Goal: Information Seeking & Learning: Learn about a topic

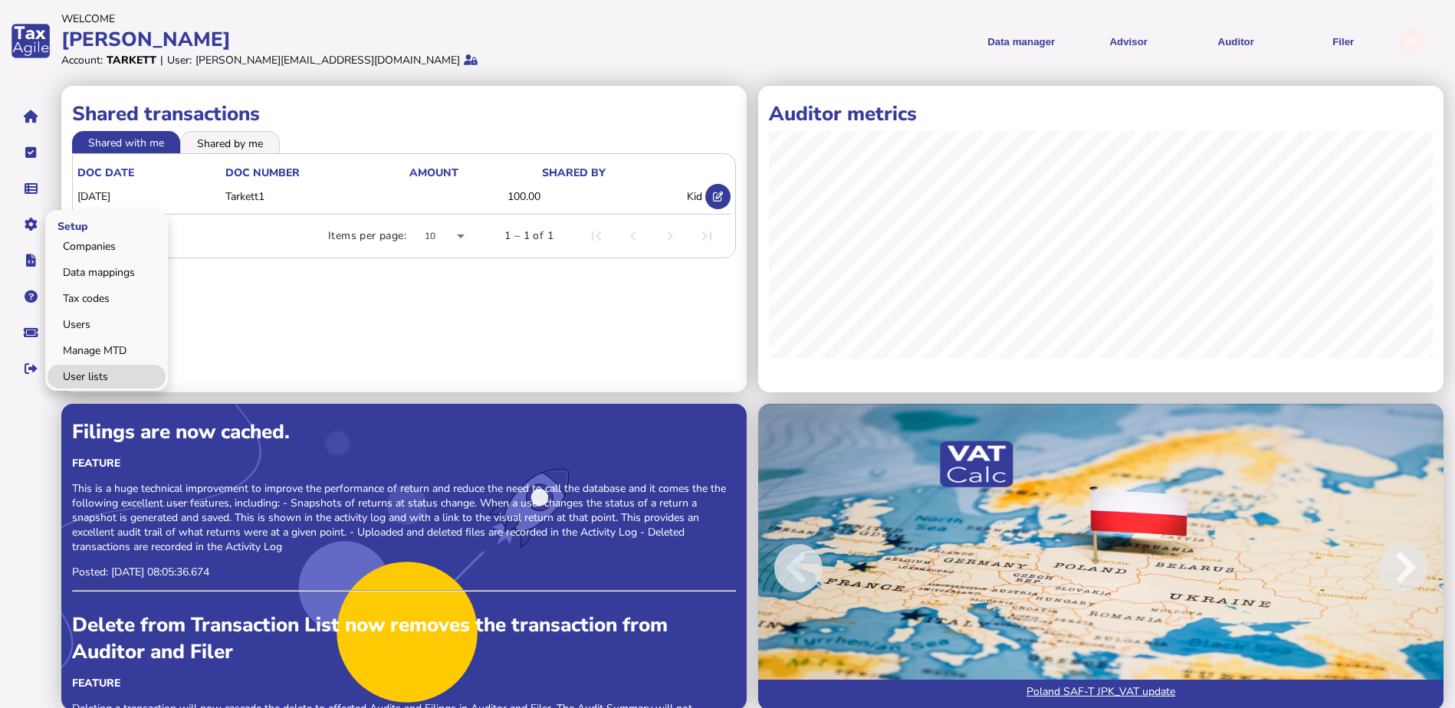
click at [92, 369] on link "User lists" at bounding box center [107, 377] width 118 height 24
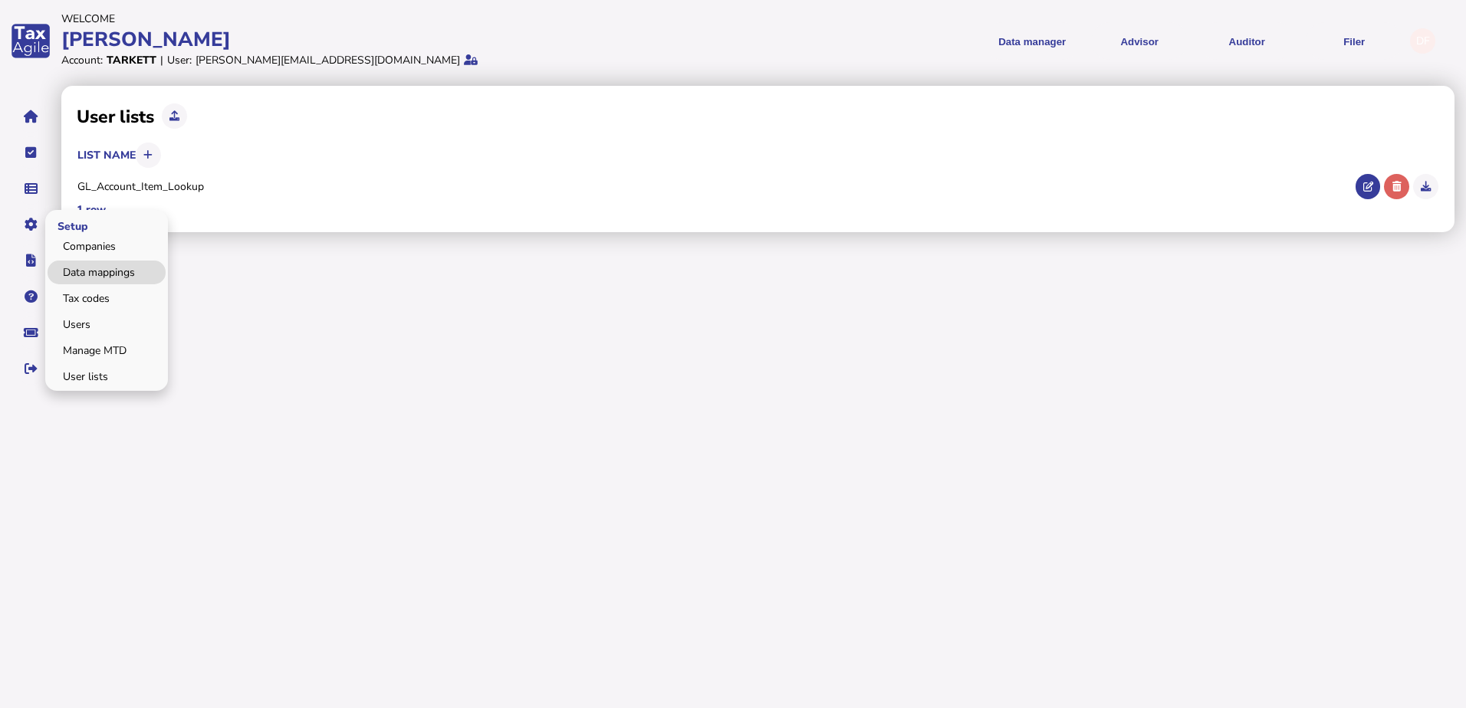
click at [115, 271] on link "Data mappings" at bounding box center [107, 273] width 118 height 24
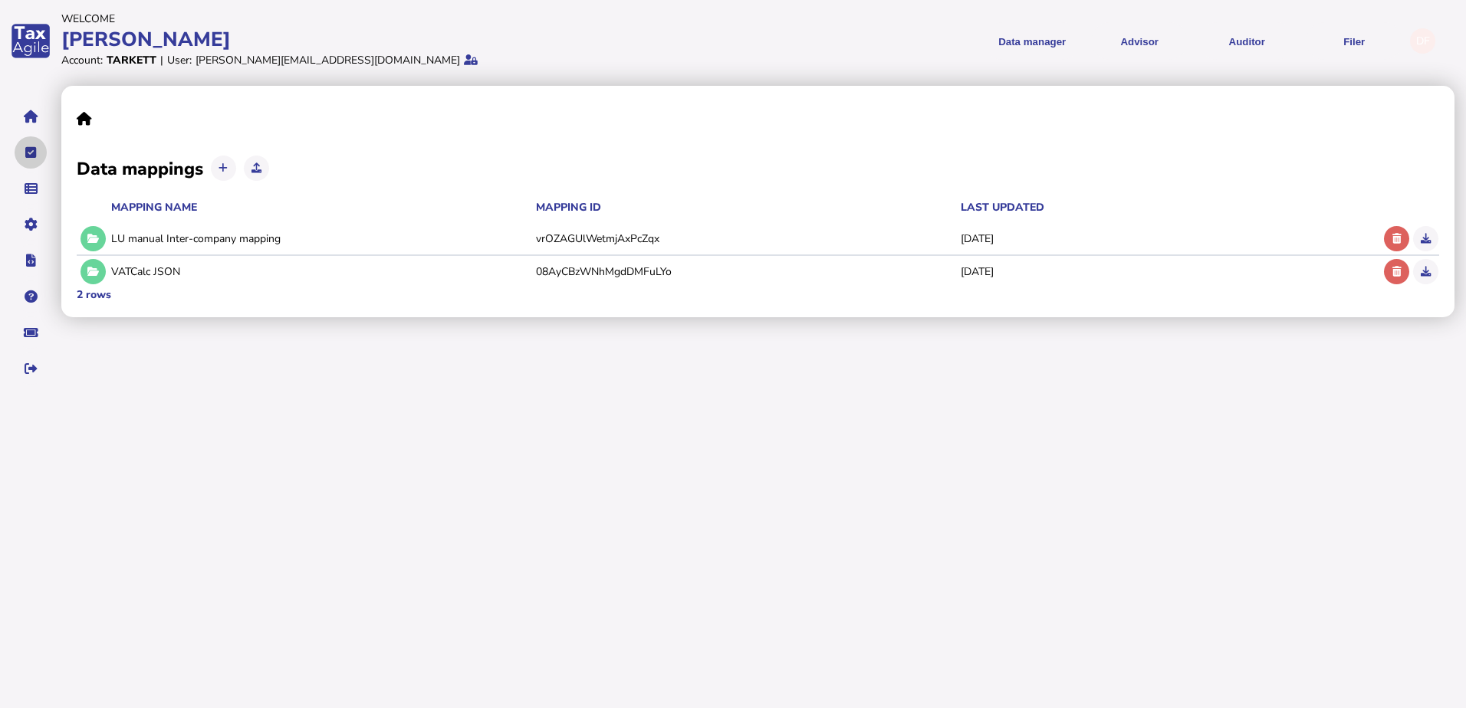
click at [39, 152] on button "navigate application pages" at bounding box center [31, 152] width 32 height 32
select select "**********"
select select "********"
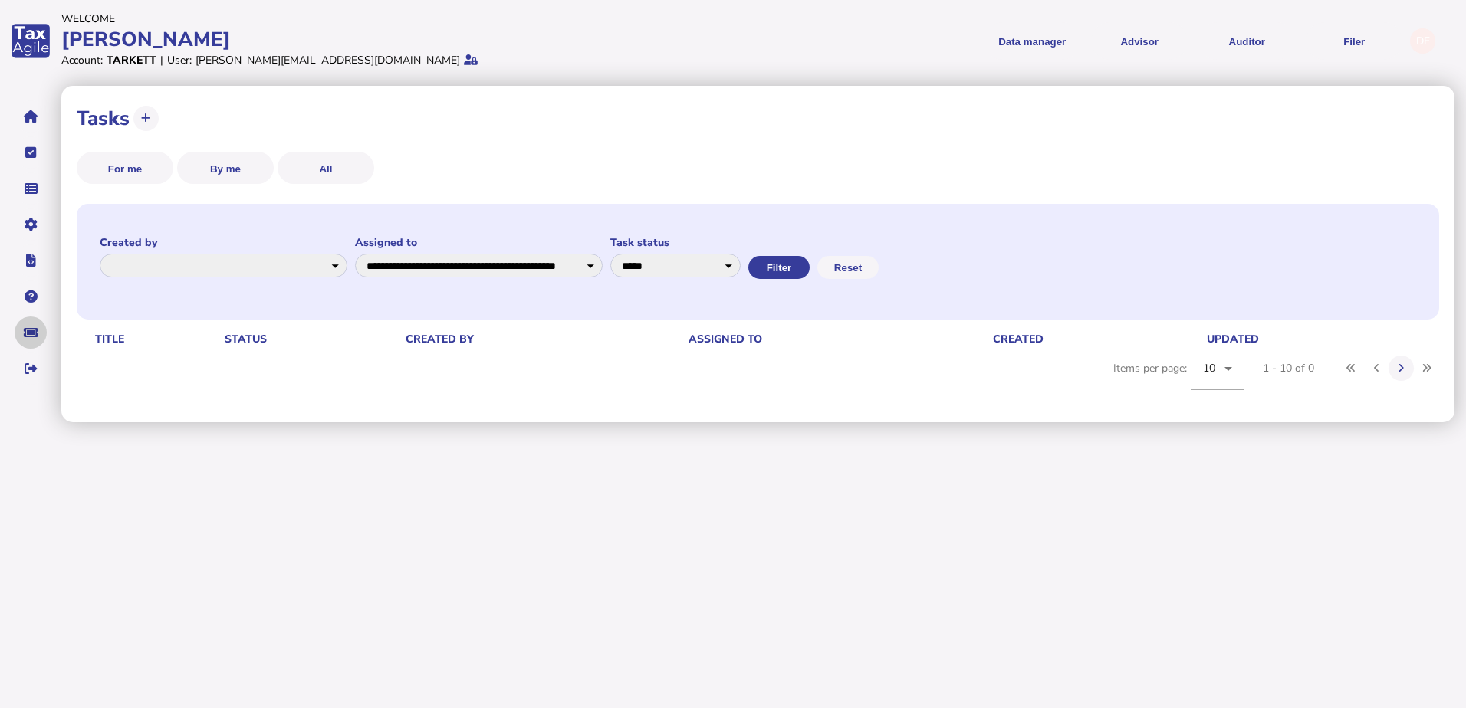
click at [34, 333] on icon "navigate application pages" at bounding box center [31, 333] width 15 height 1
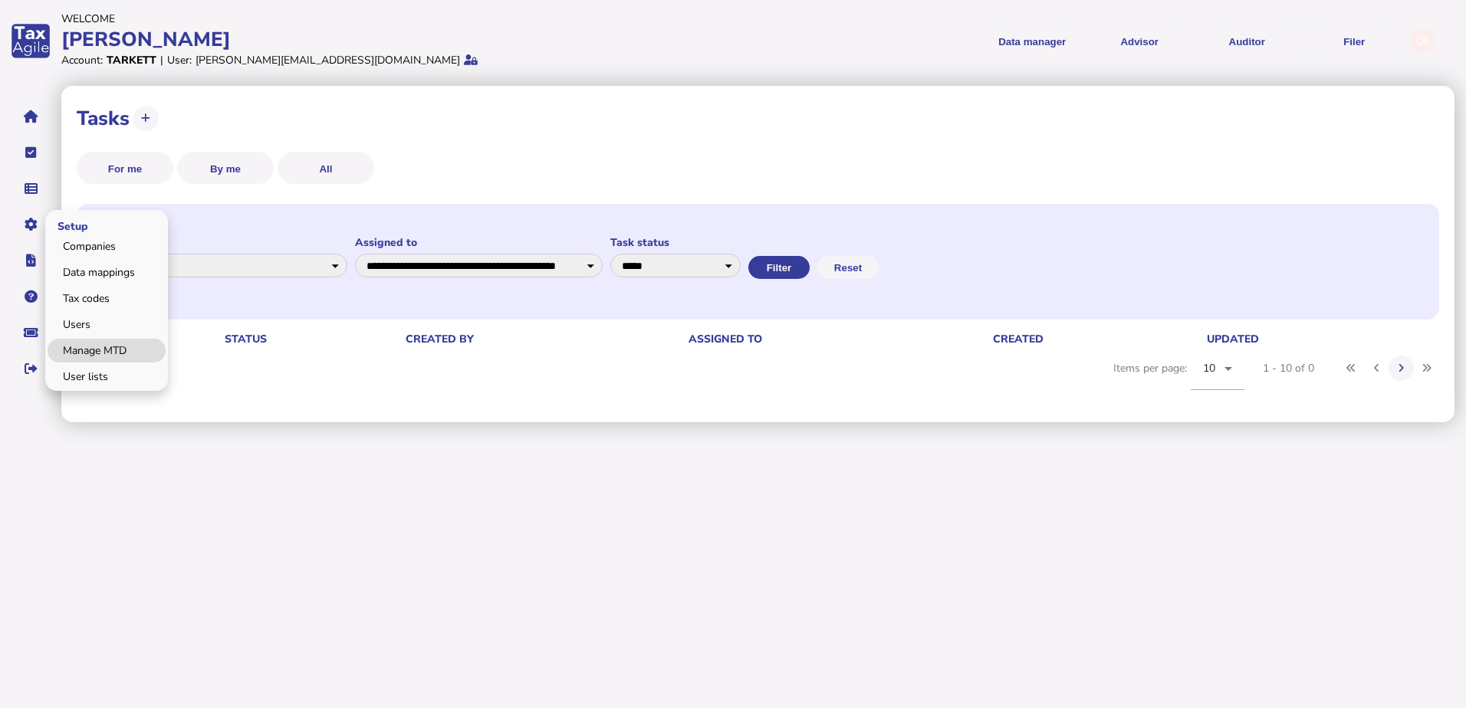
click at [100, 341] on link "Manage MTD" at bounding box center [107, 351] width 118 height 24
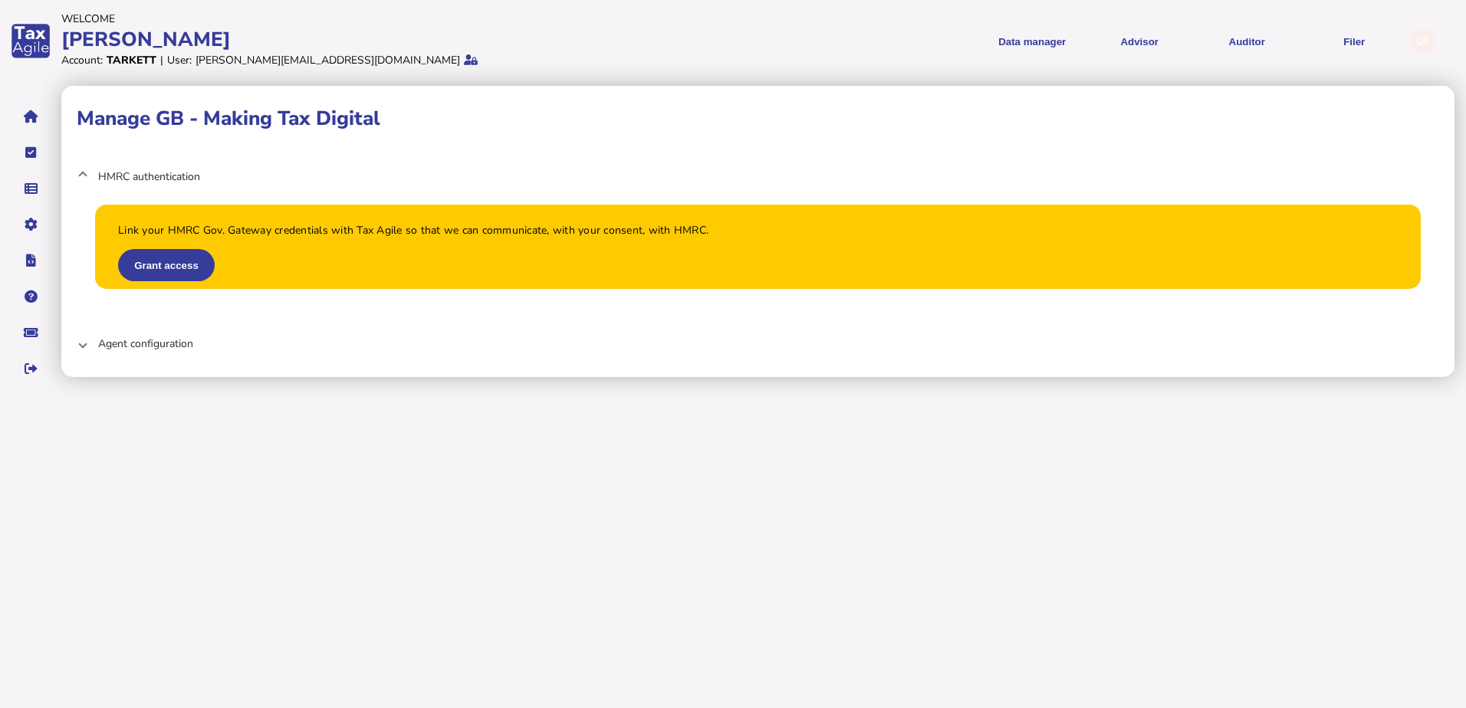
click at [84, 345] on span at bounding box center [83, 344] width 6 height 15
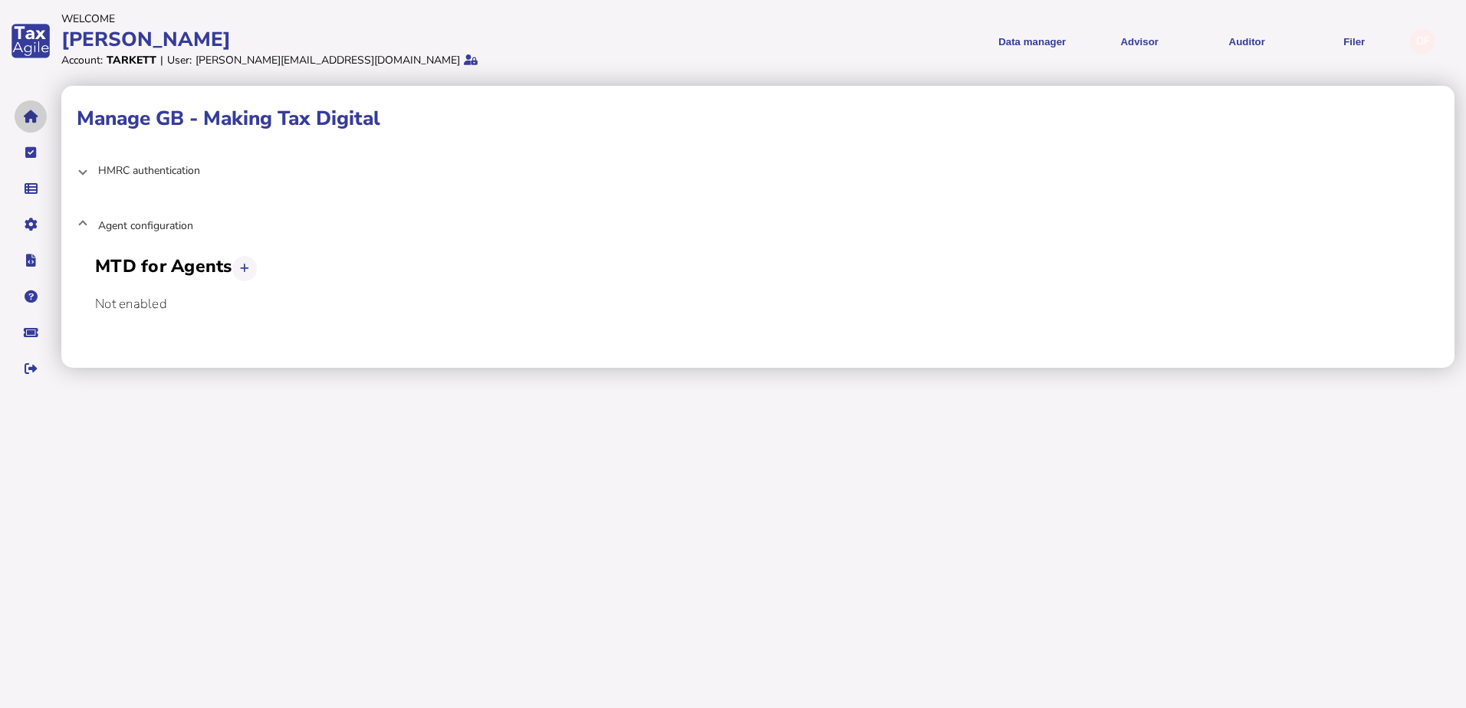
click at [38, 119] on button "navigate application pages" at bounding box center [31, 116] width 32 height 32
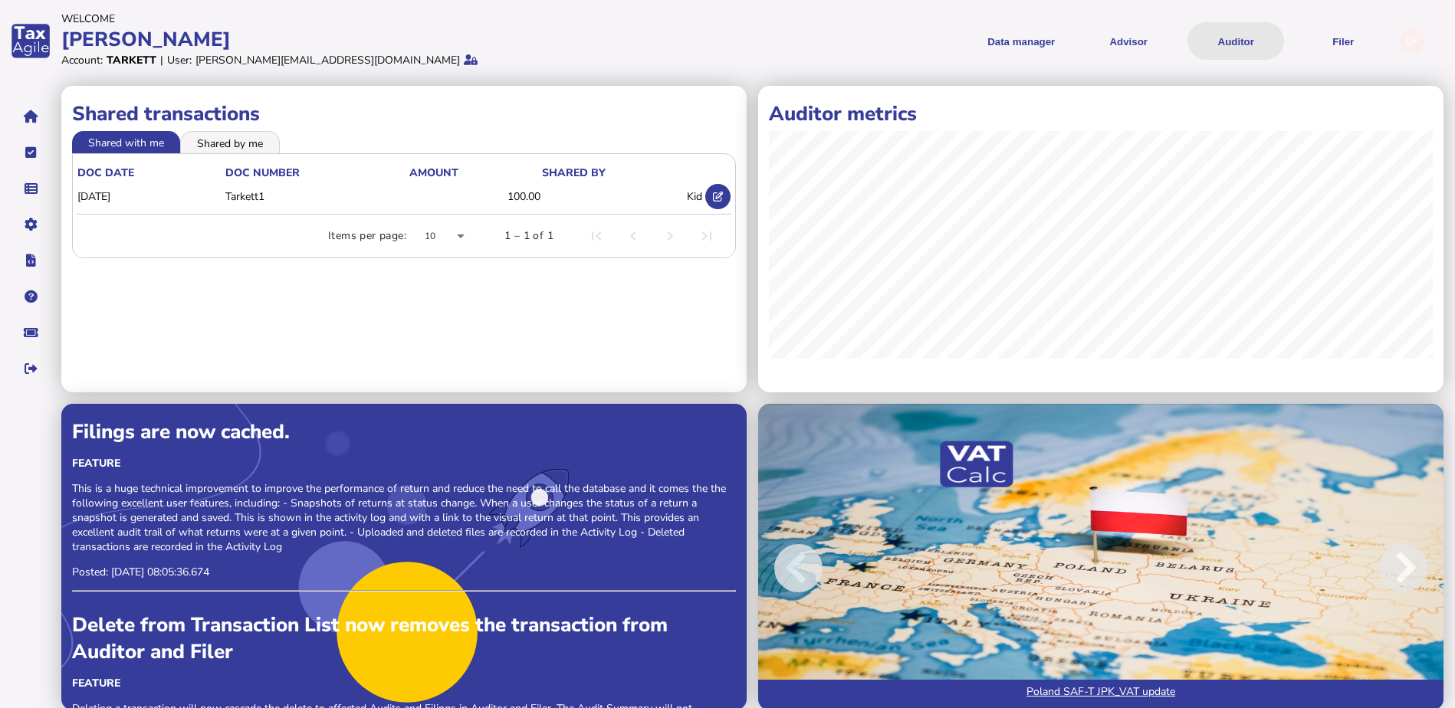
click at [1234, 33] on button "Auditor" at bounding box center [1235, 41] width 97 height 38
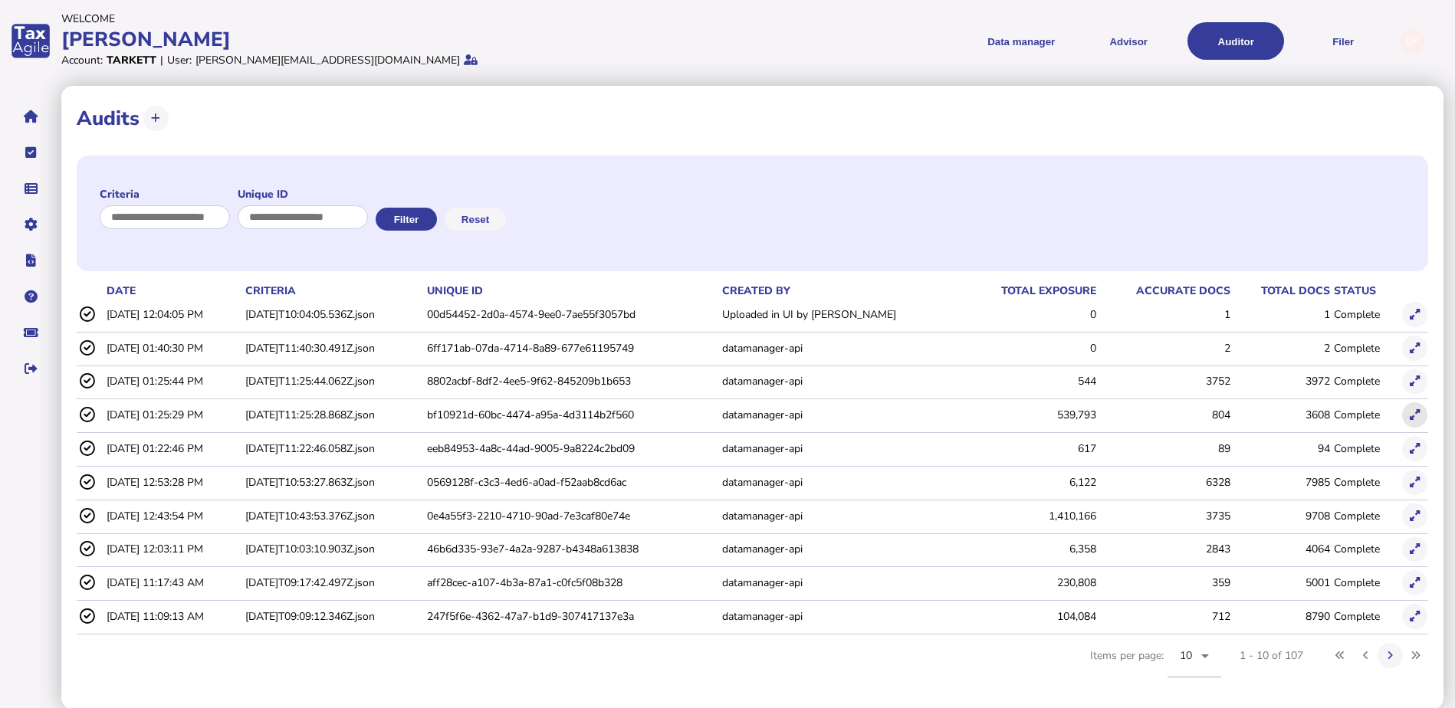
click at [1411, 416] on icon at bounding box center [1415, 415] width 10 height 10
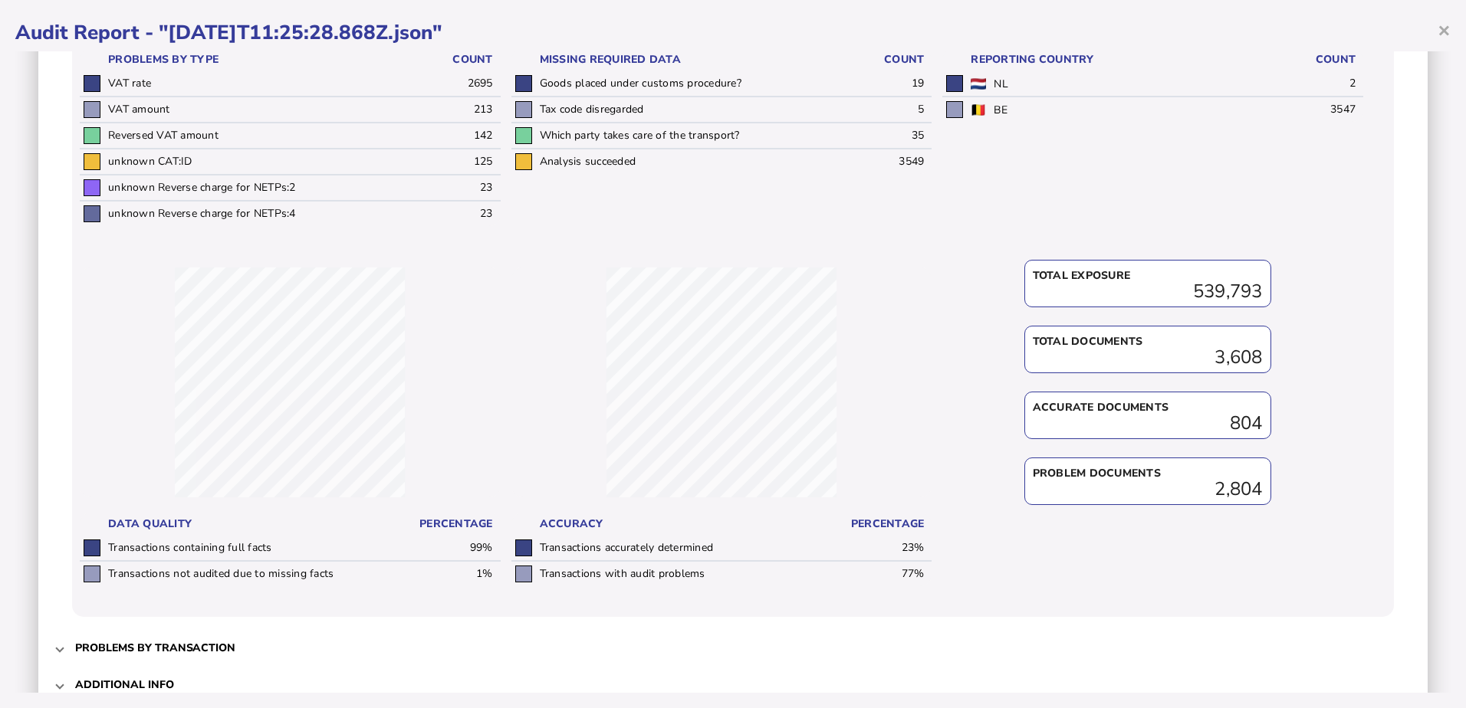
scroll to position [458, 0]
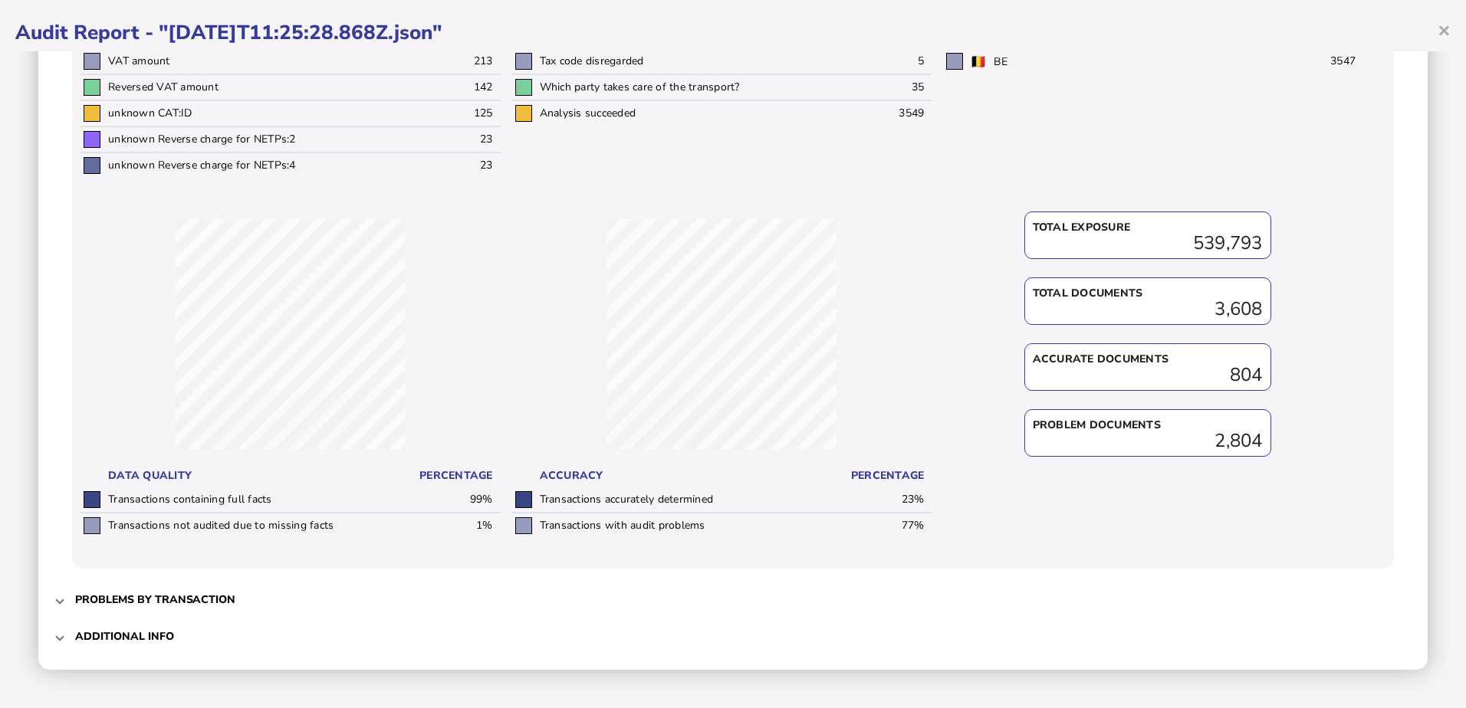
click at [57, 606] on span at bounding box center [60, 600] width 6 height 15
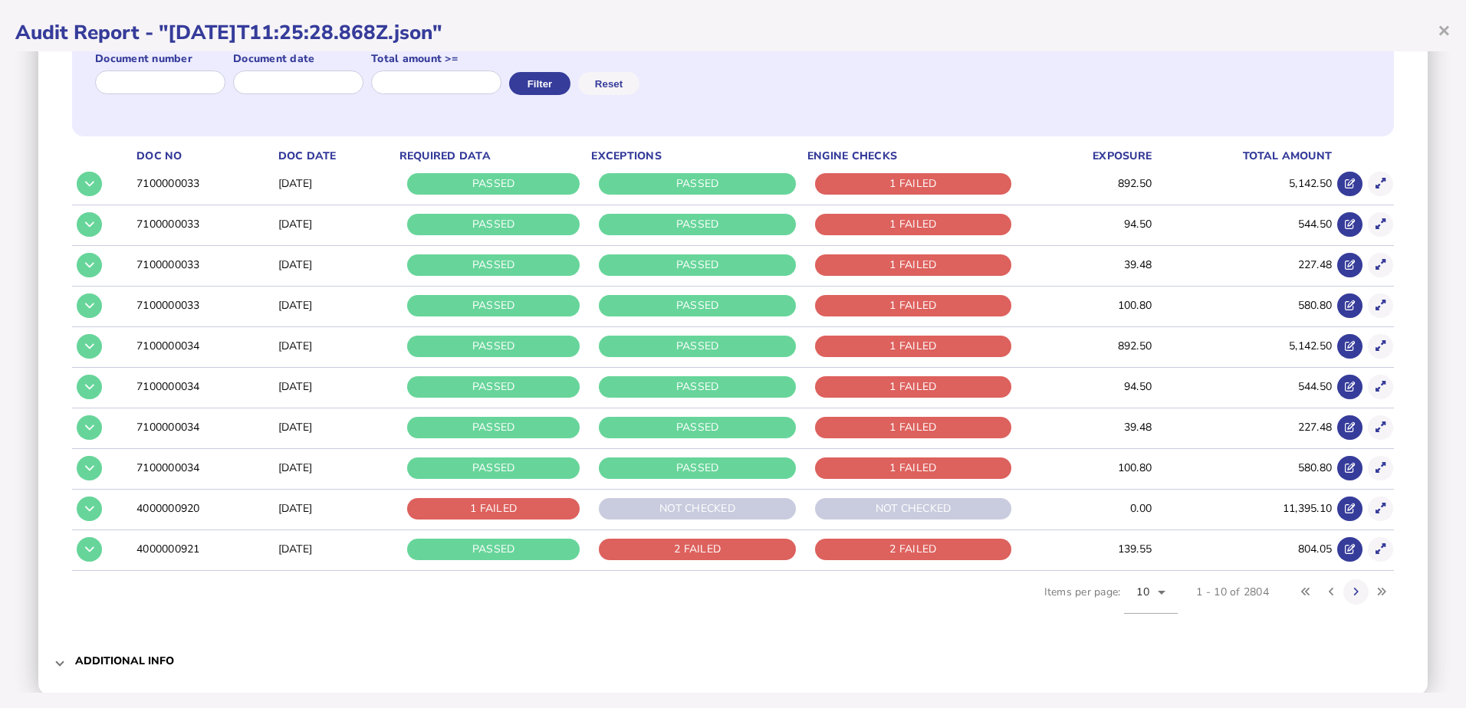
scroll to position [236, 0]
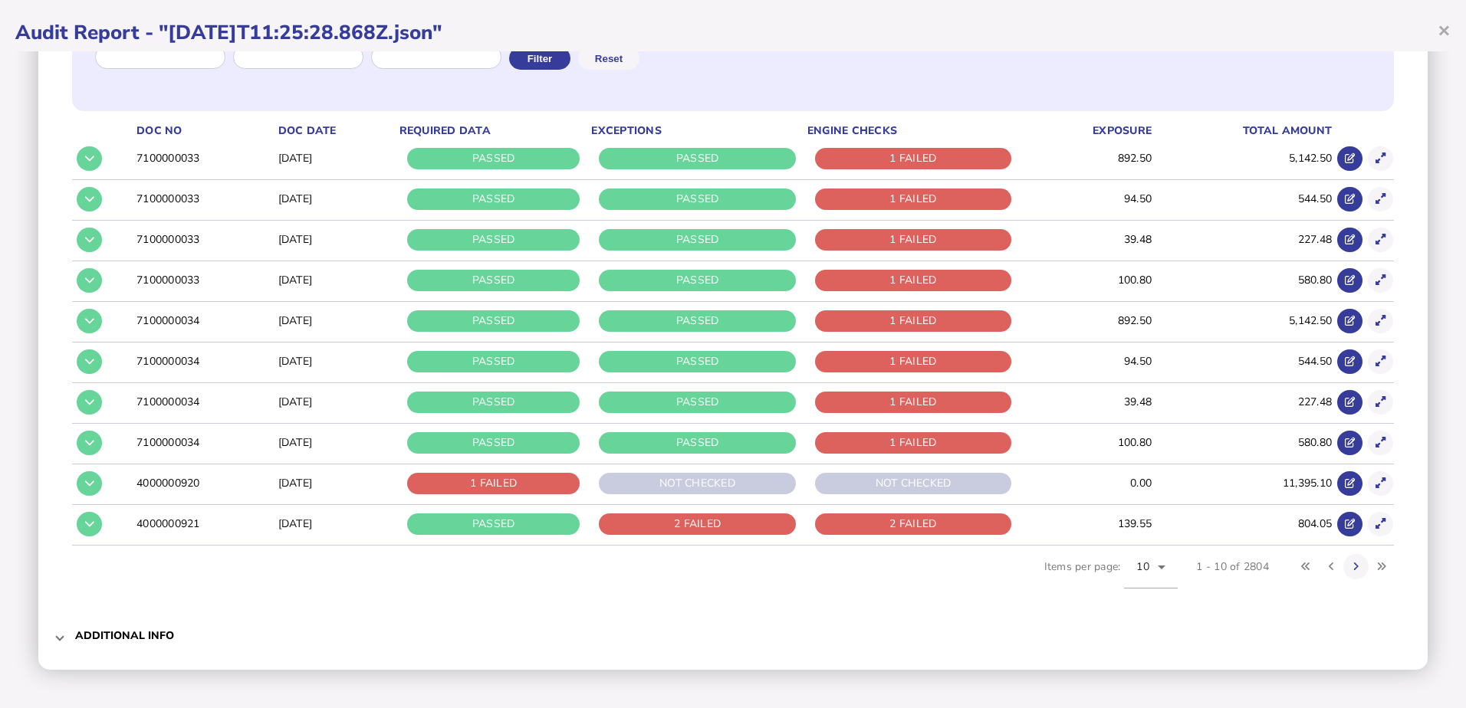
click at [56, 640] on mat-expansion-panel-header "Additional info" at bounding box center [733, 636] width 1358 height 37
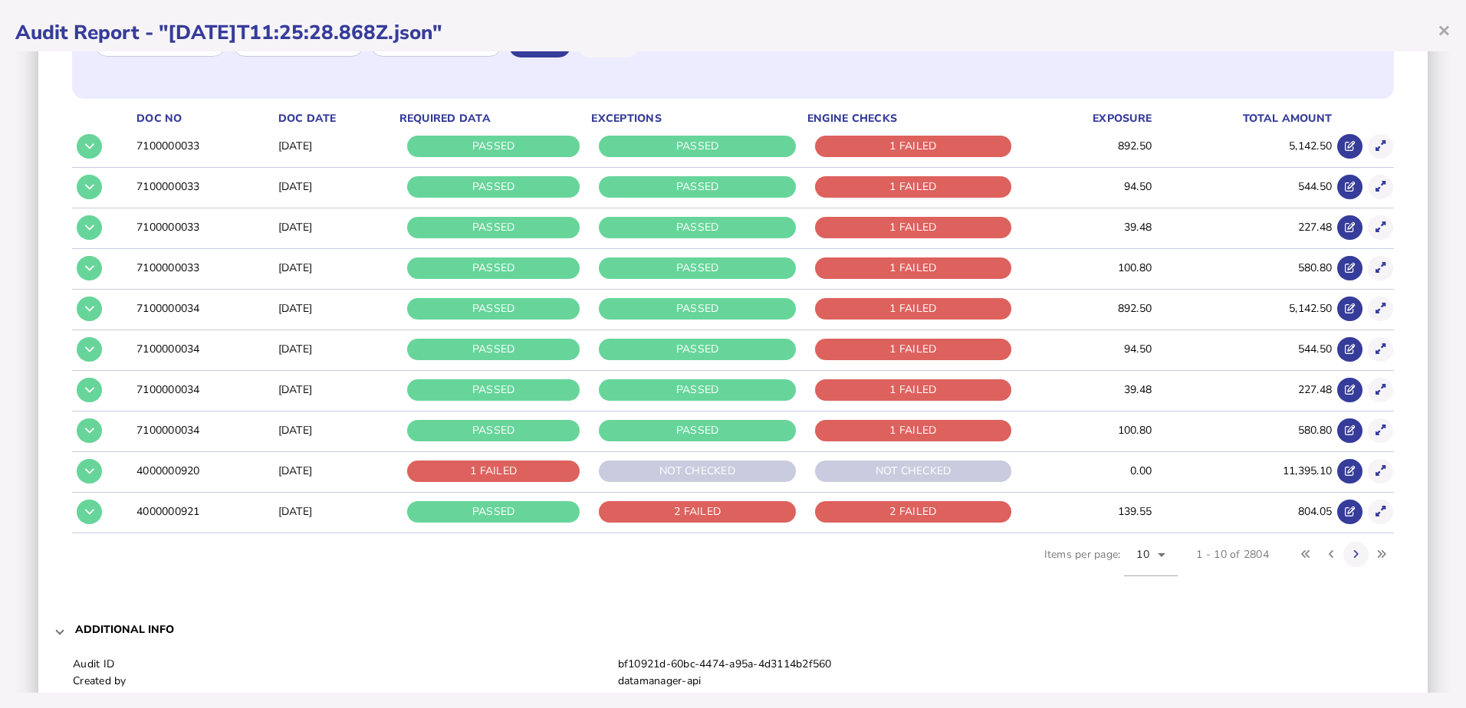
scroll to position [0, 0]
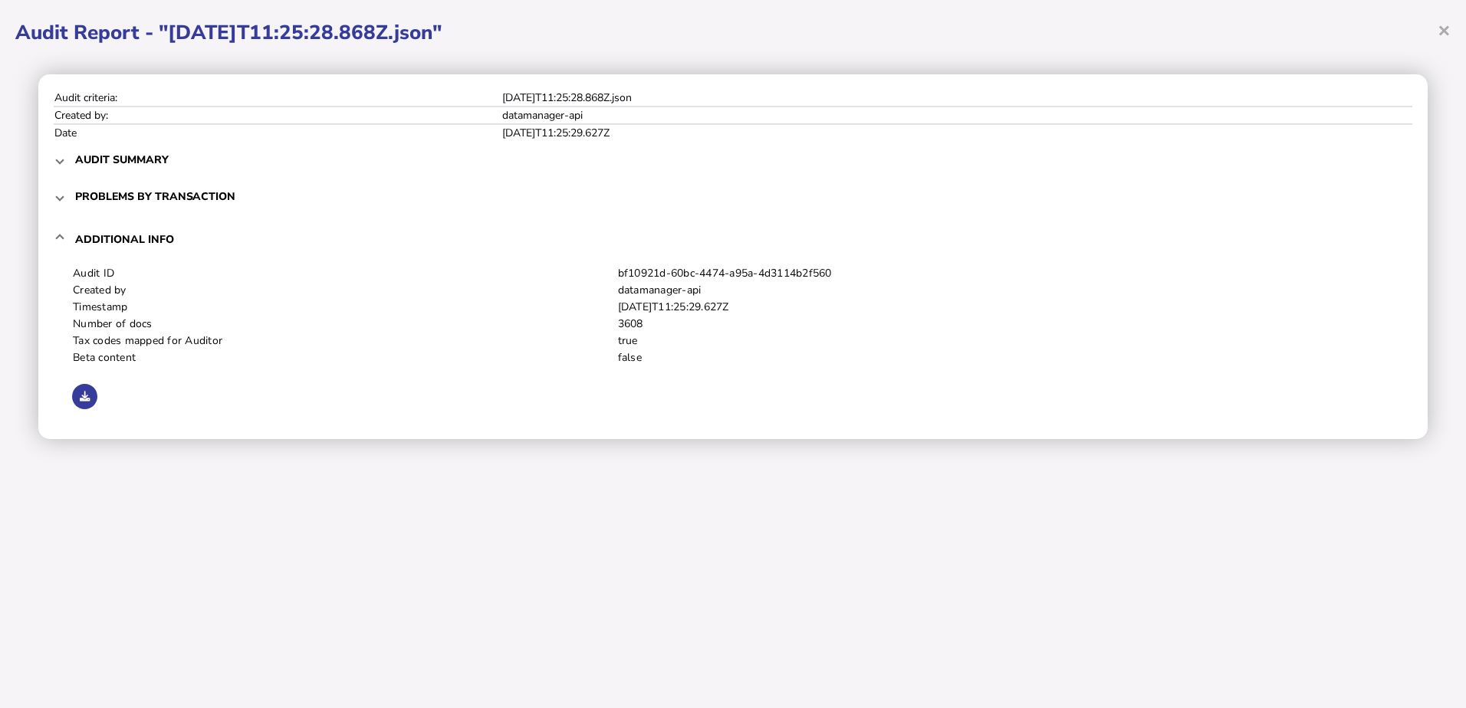
click at [60, 204] on mat-expansion-panel-header "Problems by transaction" at bounding box center [733, 196] width 1358 height 37
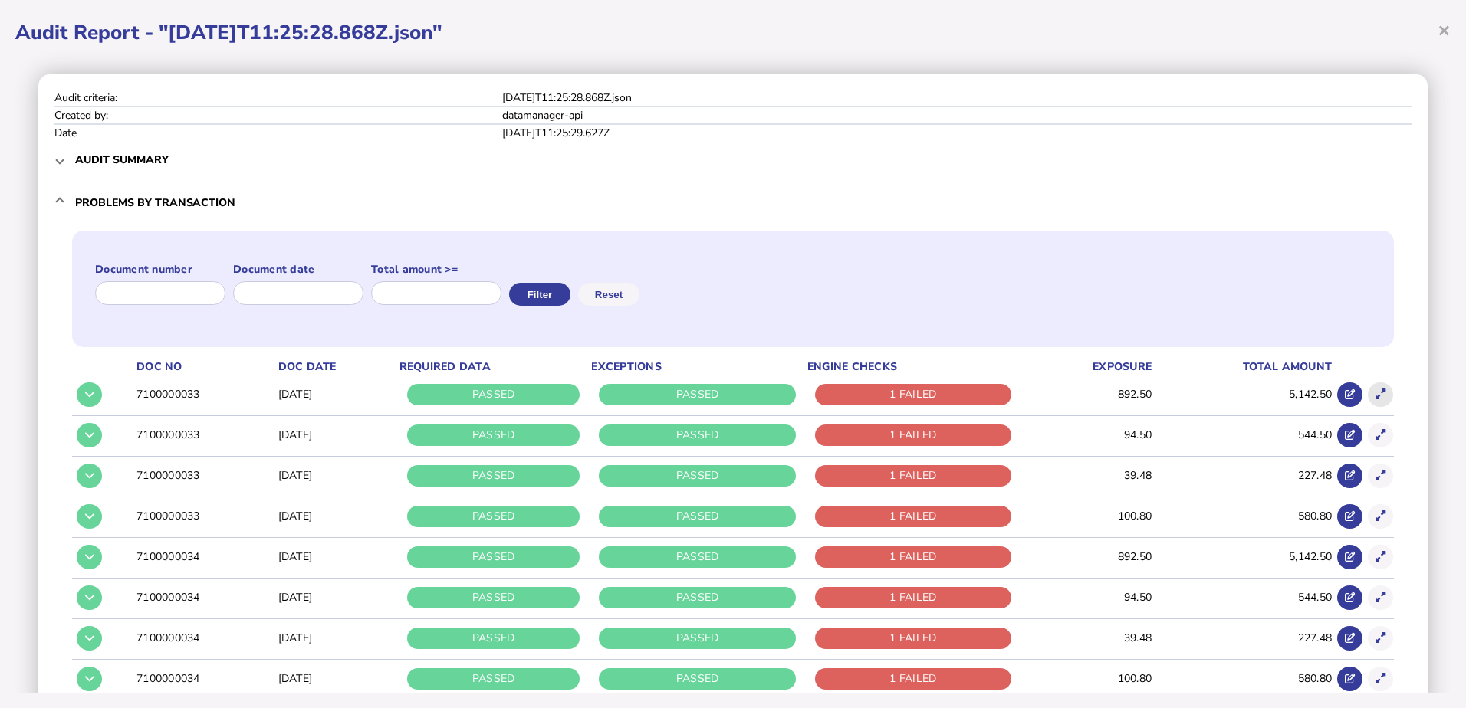
click at [1375, 399] on icon at bounding box center [1380, 394] width 10 height 10
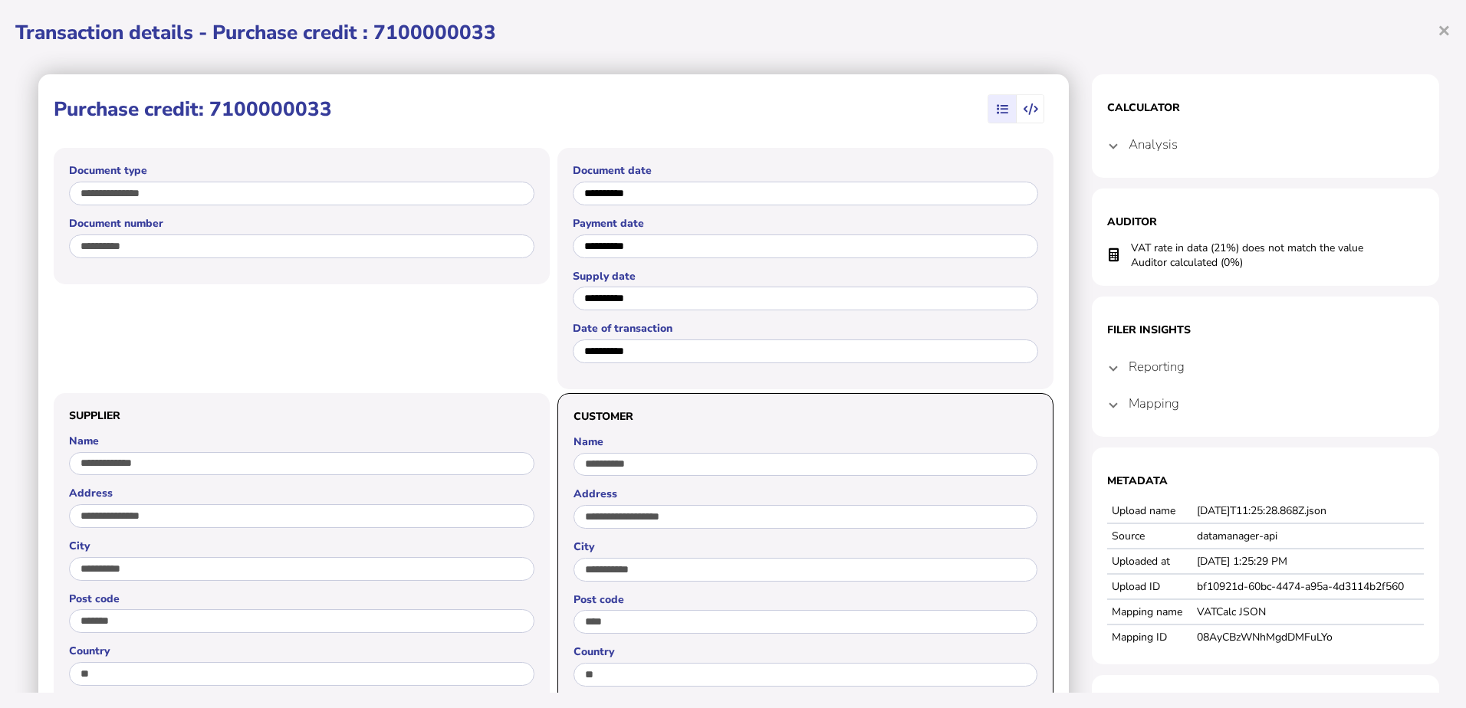
click at [1128, 406] on h4 "Mapping" at bounding box center [1153, 404] width 51 height 18
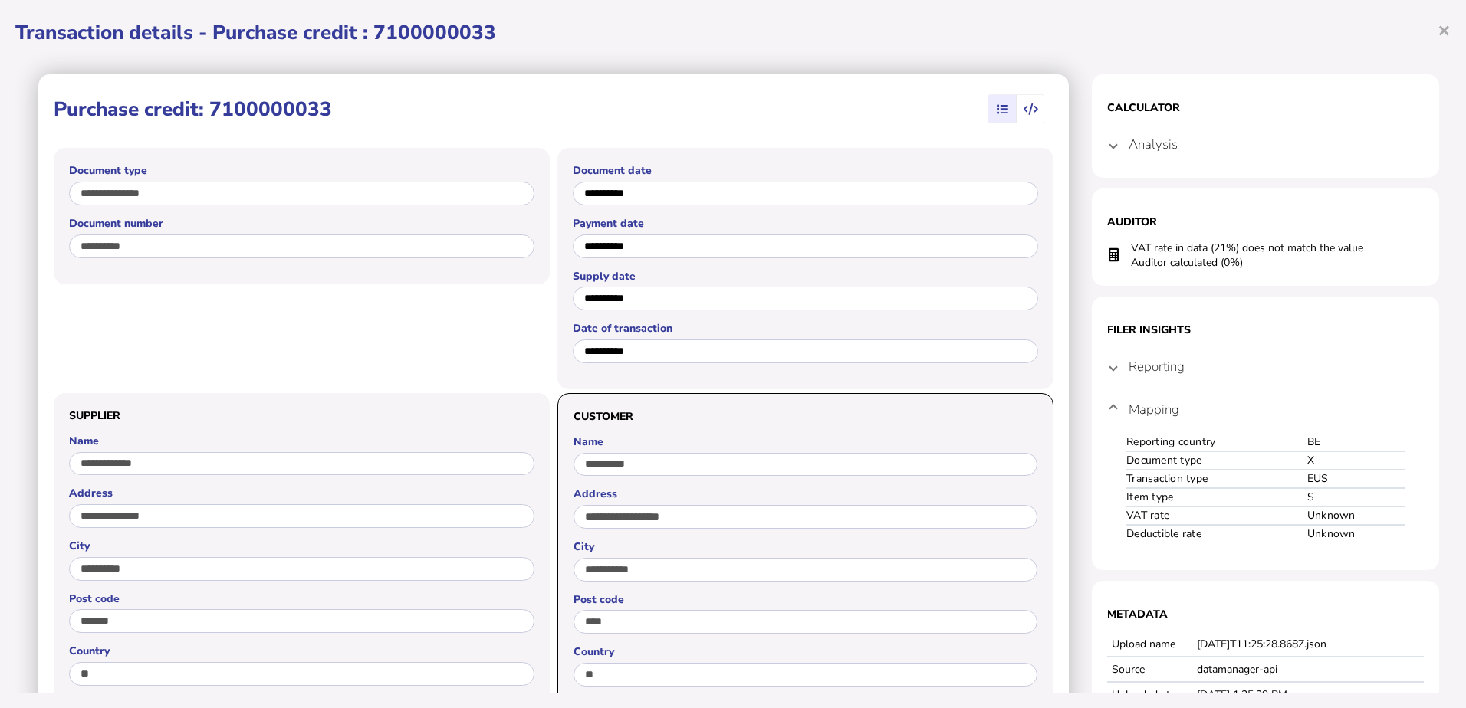
click at [1110, 372] on span at bounding box center [1113, 367] width 6 height 15
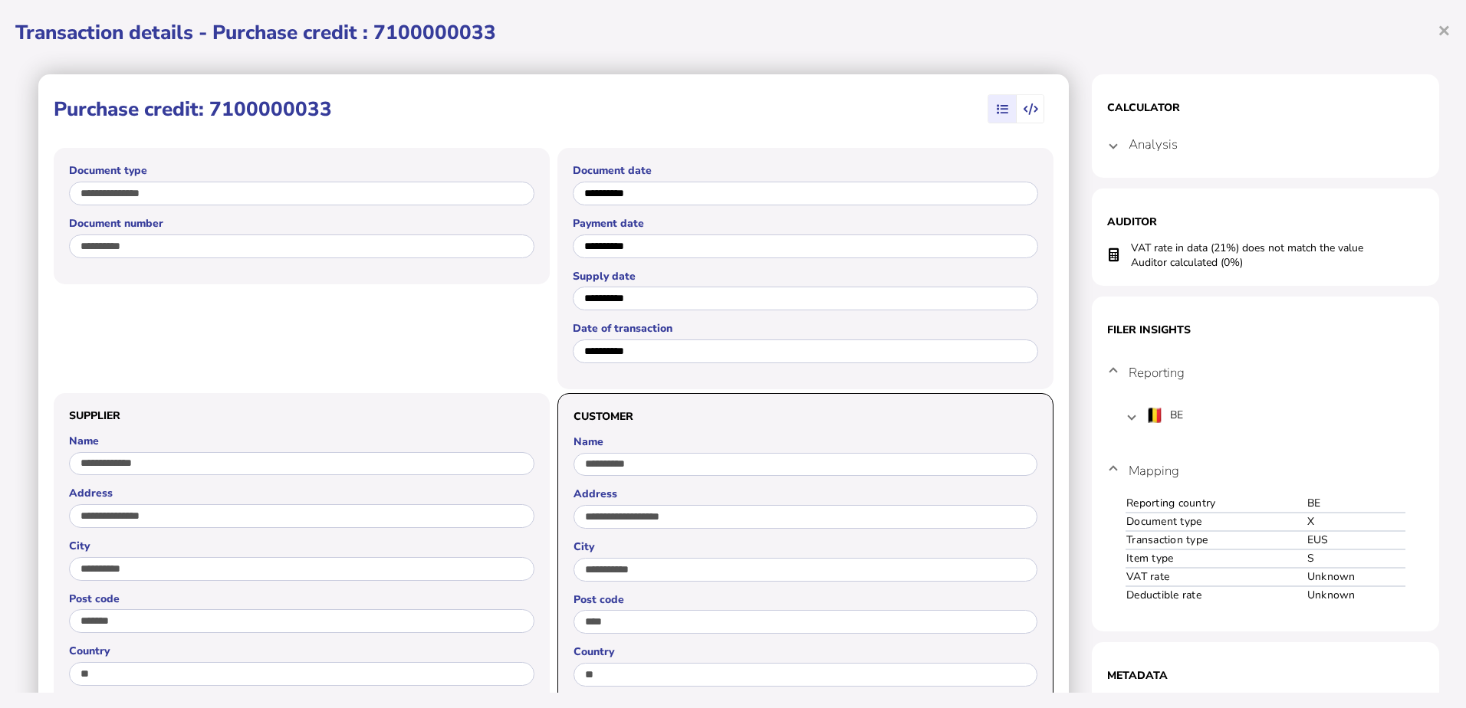
click at [1128, 417] on span at bounding box center [1131, 415] width 6 height 15
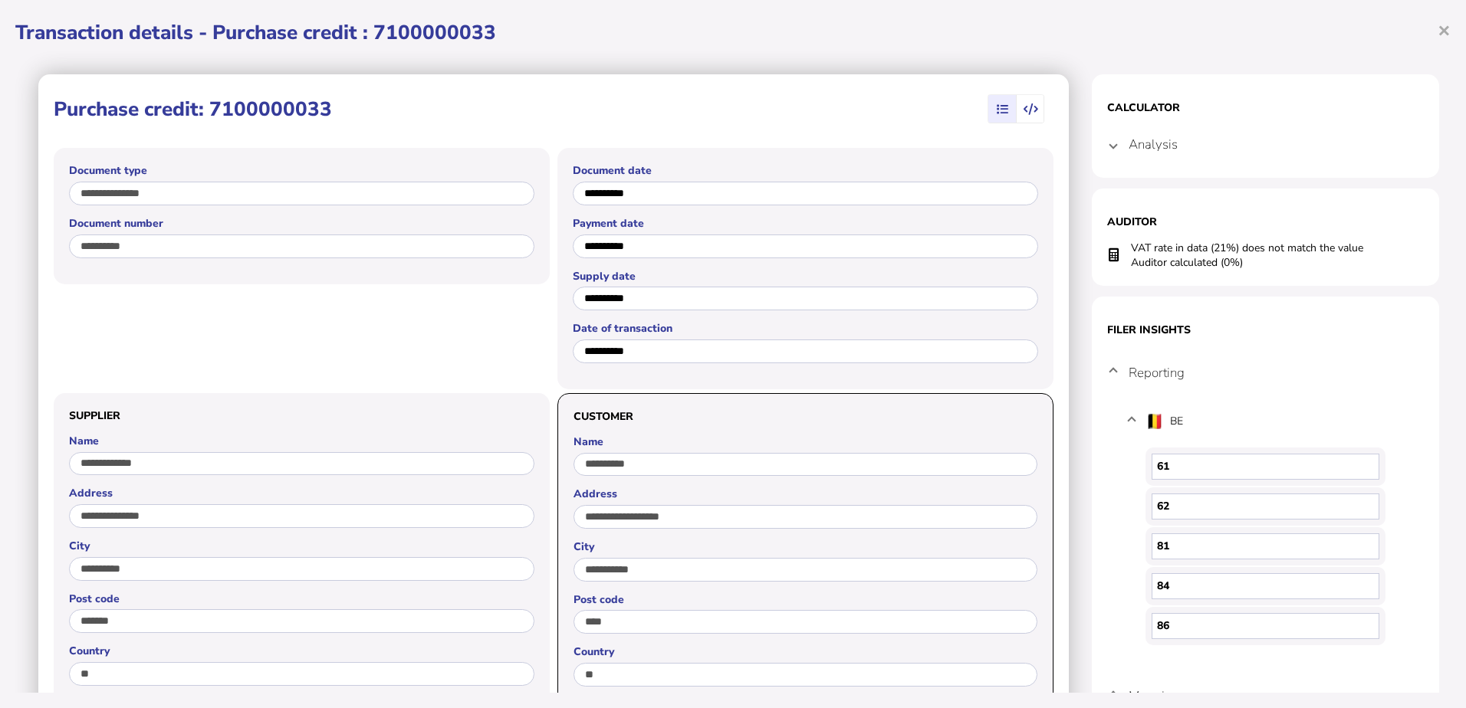
click at [6, 244] on div "**********" at bounding box center [733, 354] width 1466 height 708
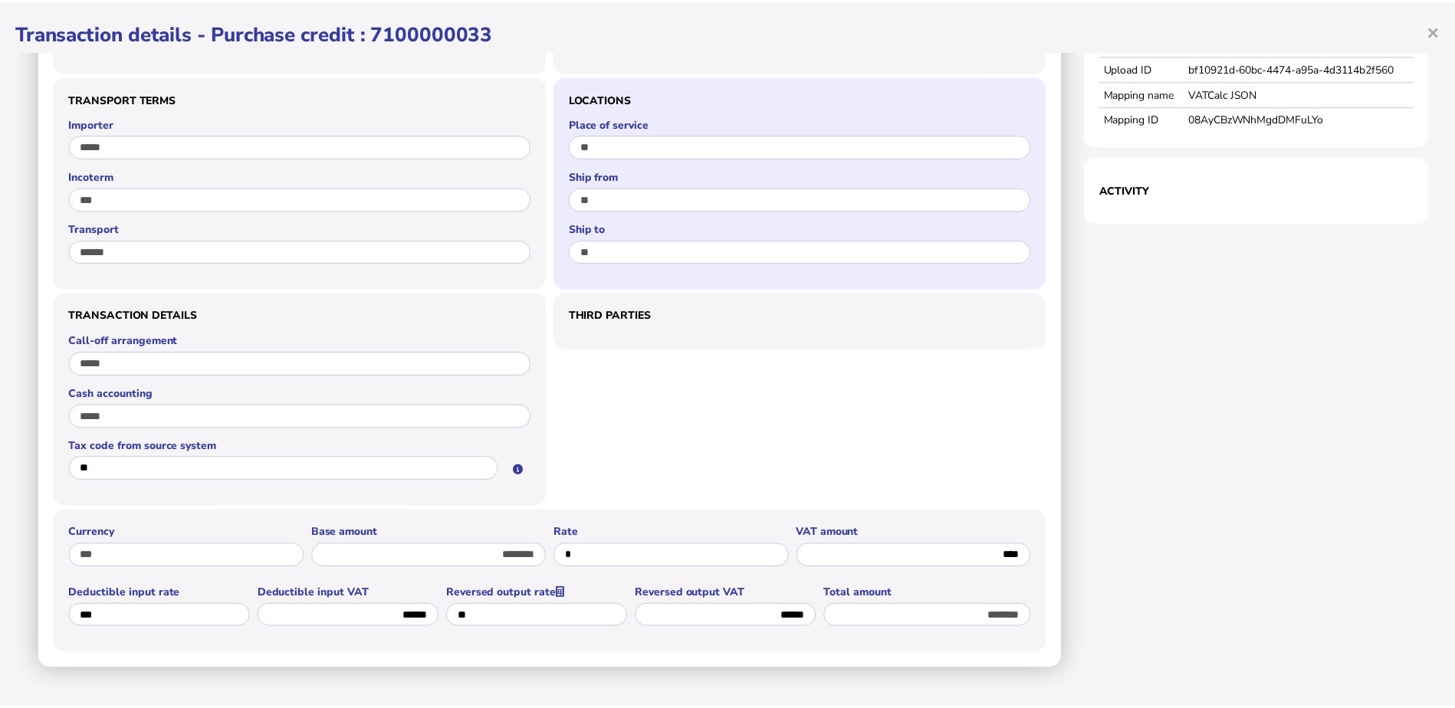
scroll to position [785, 0]
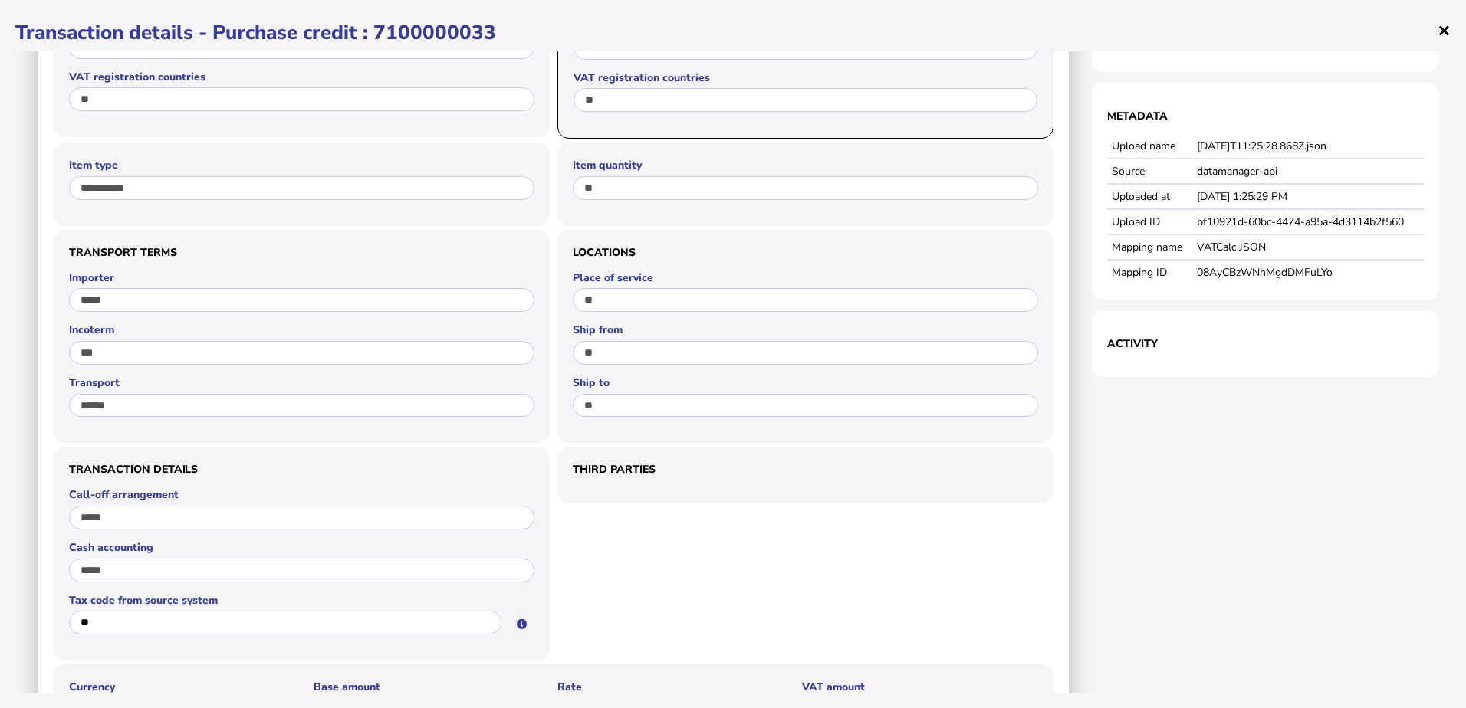
click at [1448, 31] on span "×" at bounding box center [1443, 29] width 13 height 29
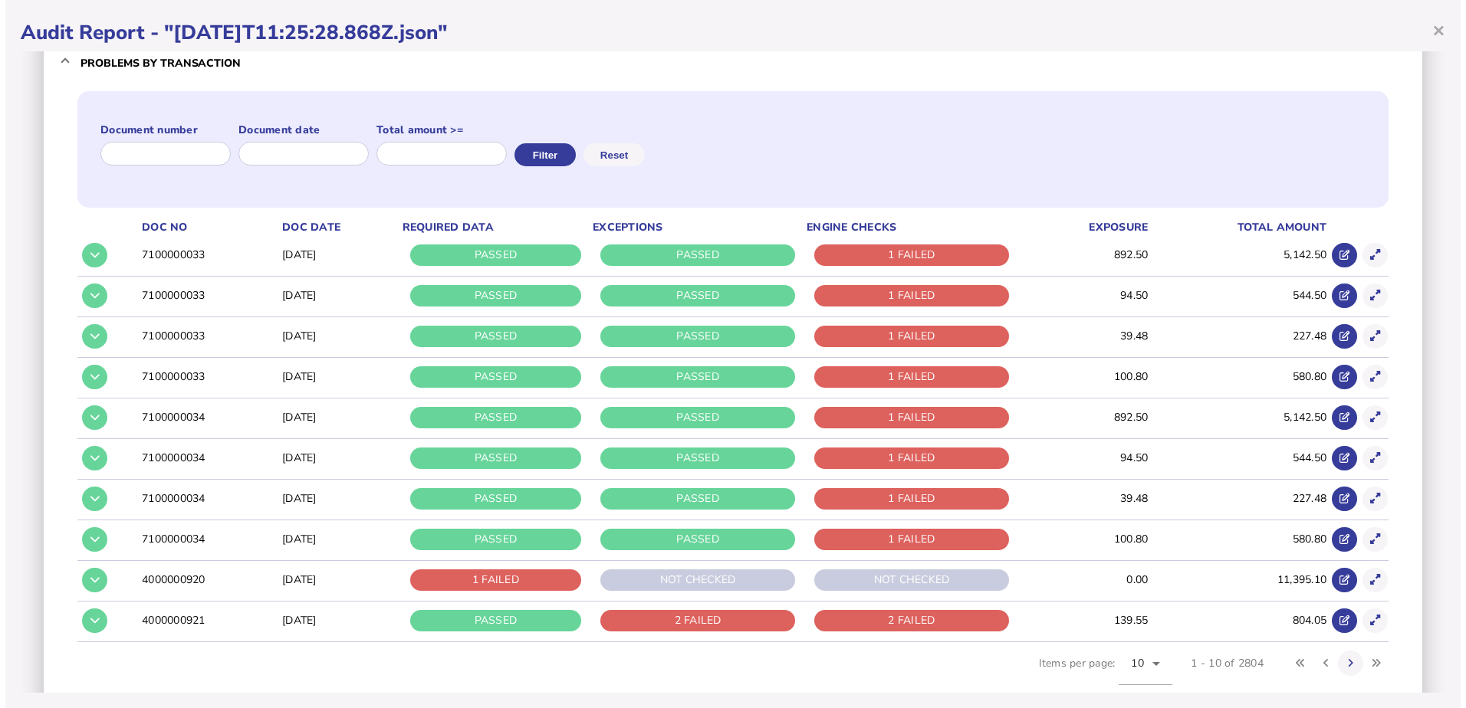
scroll to position [230, 0]
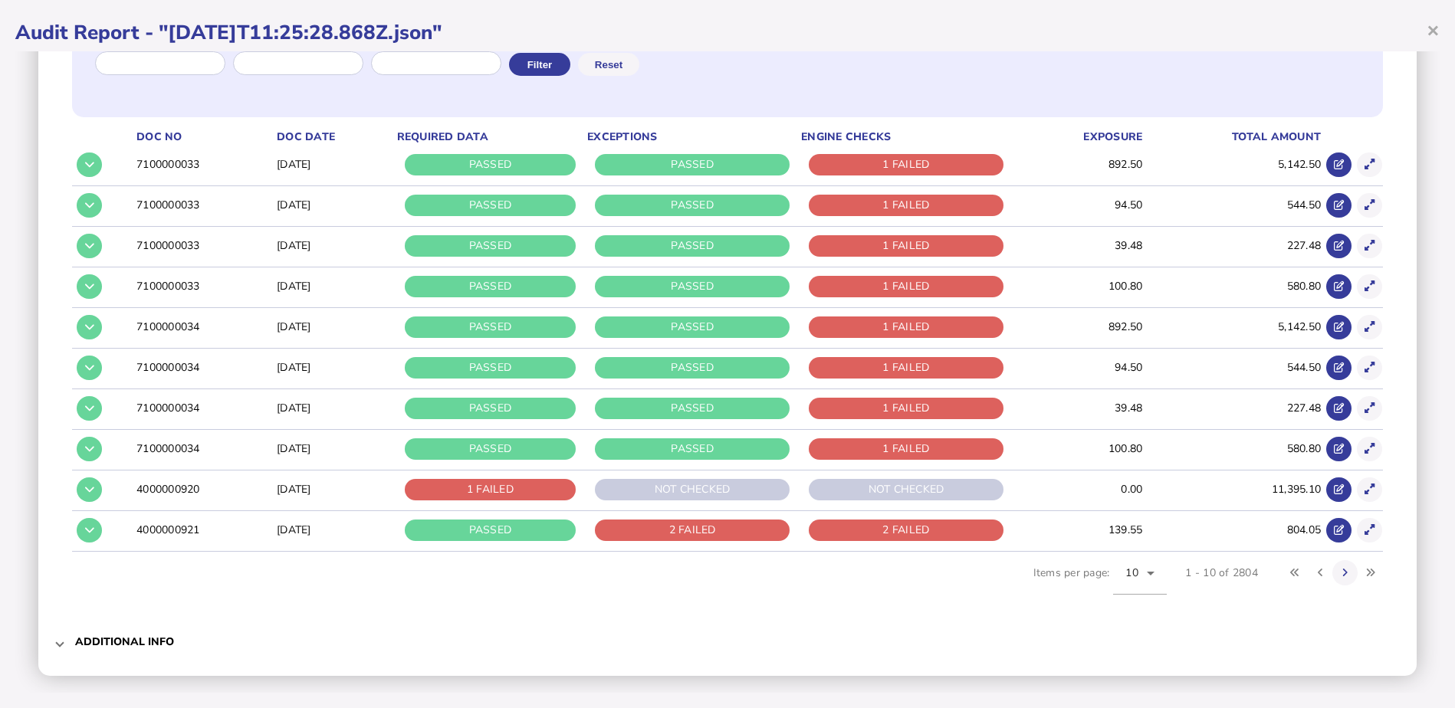
click at [209, 486] on td "4000000920" at bounding box center [203, 489] width 140 height 39
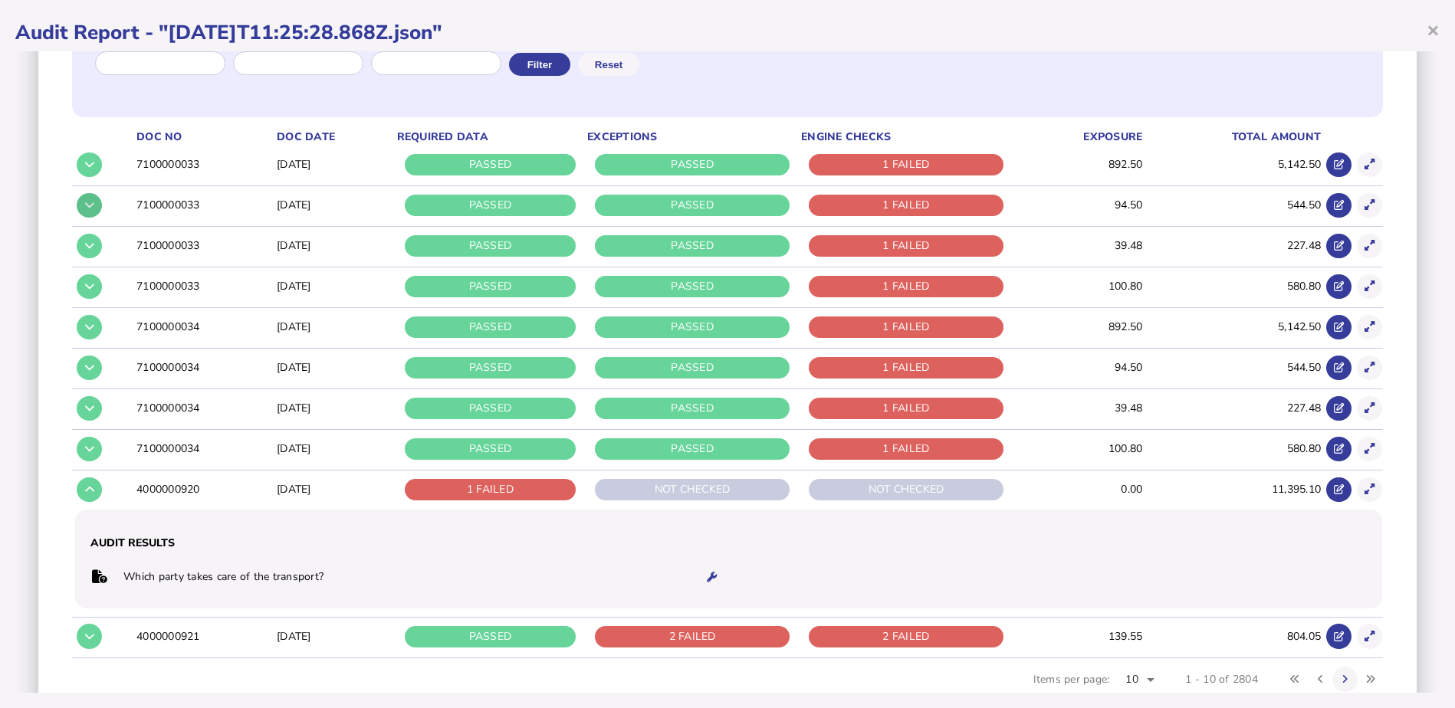
click at [87, 207] on icon at bounding box center [89, 205] width 9 height 10
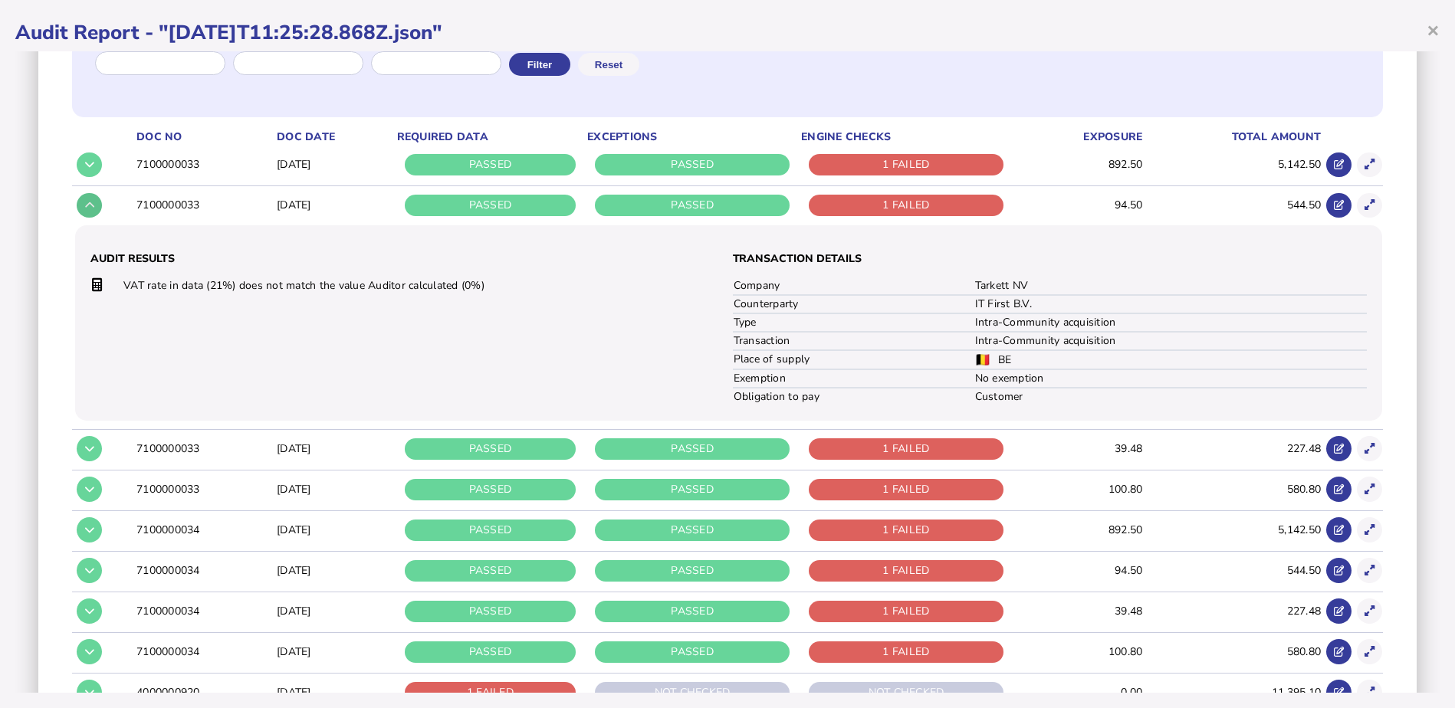
click at [87, 206] on icon at bounding box center [89, 205] width 9 height 10
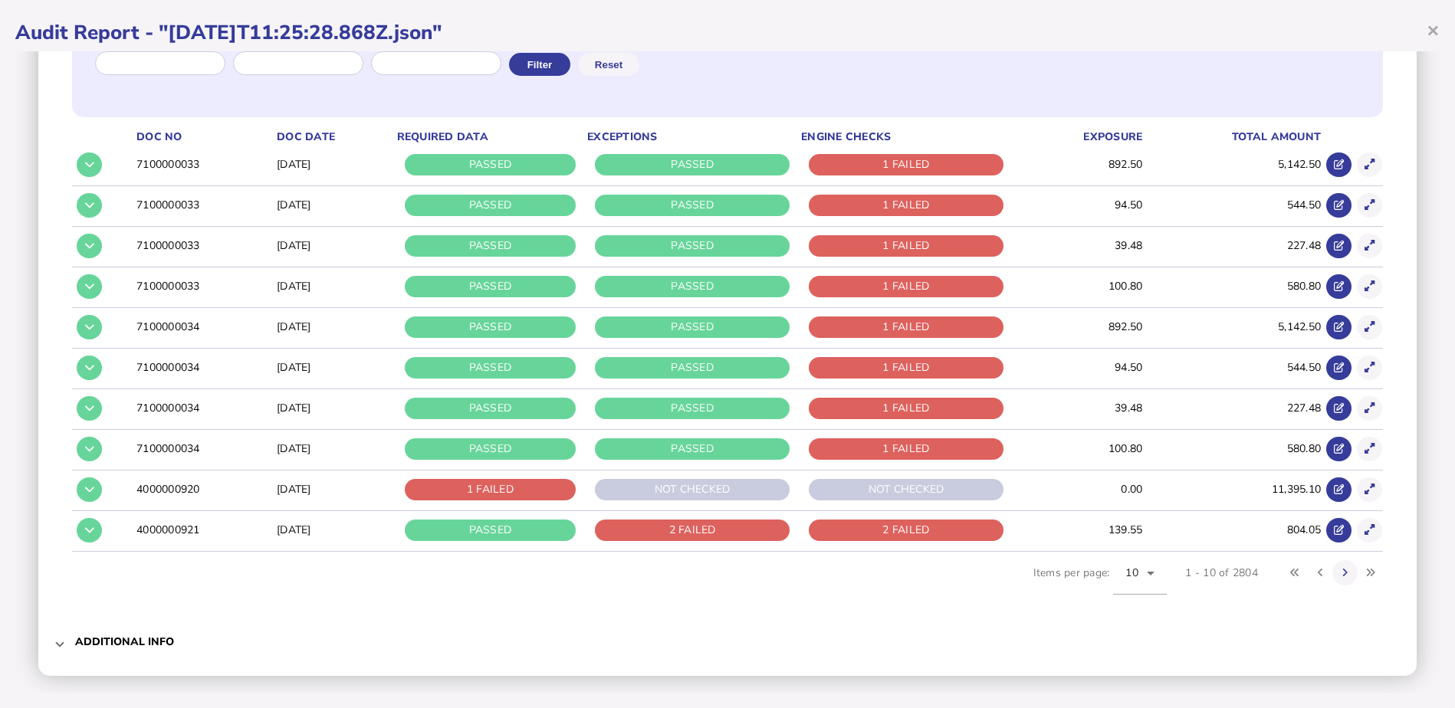
drag, startPoint x: 137, startPoint y: 485, endPoint x: 206, endPoint y: 490, distance: 69.1
click at [206, 490] on td "4000000920" at bounding box center [203, 489] width 140 height 39
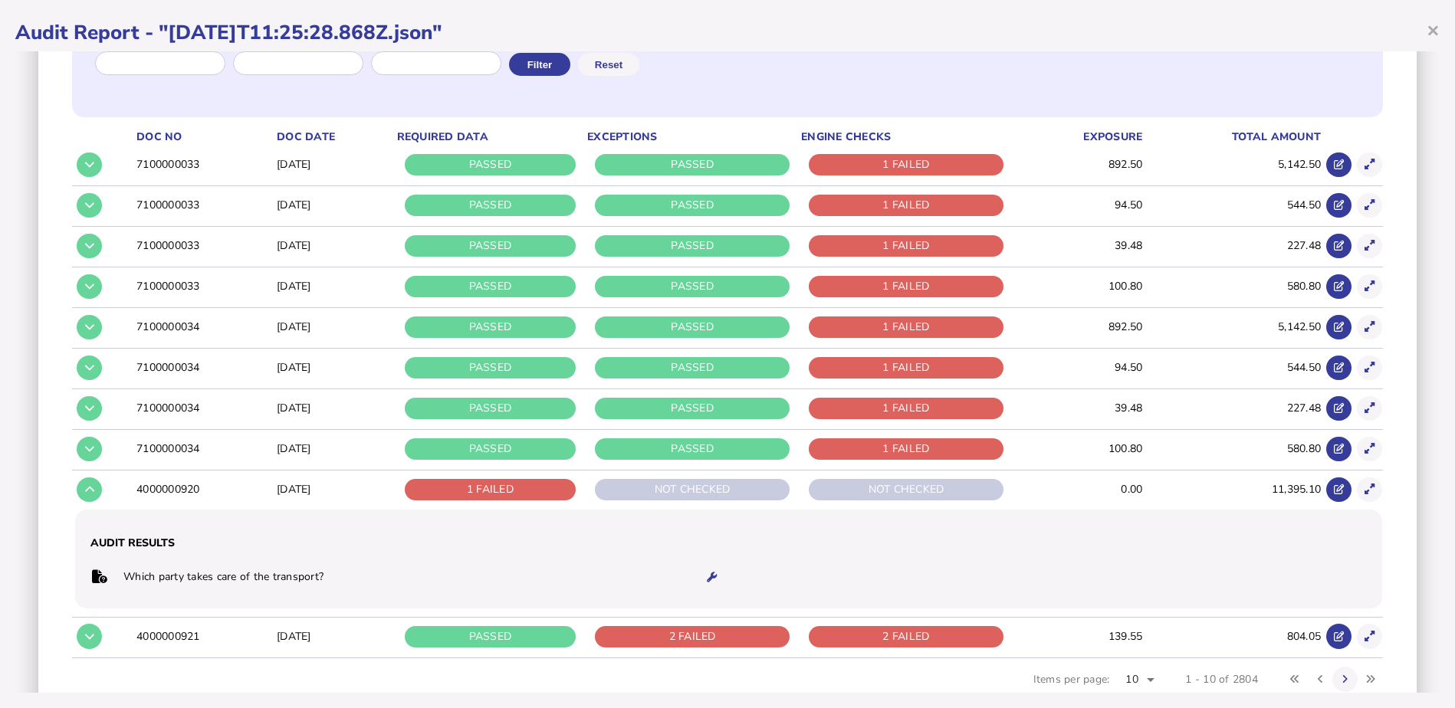
copy td "4000000920"
click at [1371, 640] on td at bounding box center [1367, 636] width 31 height 39
click at [1365, 640] on icon at bounding box center [1370, 637] width 10 height 10
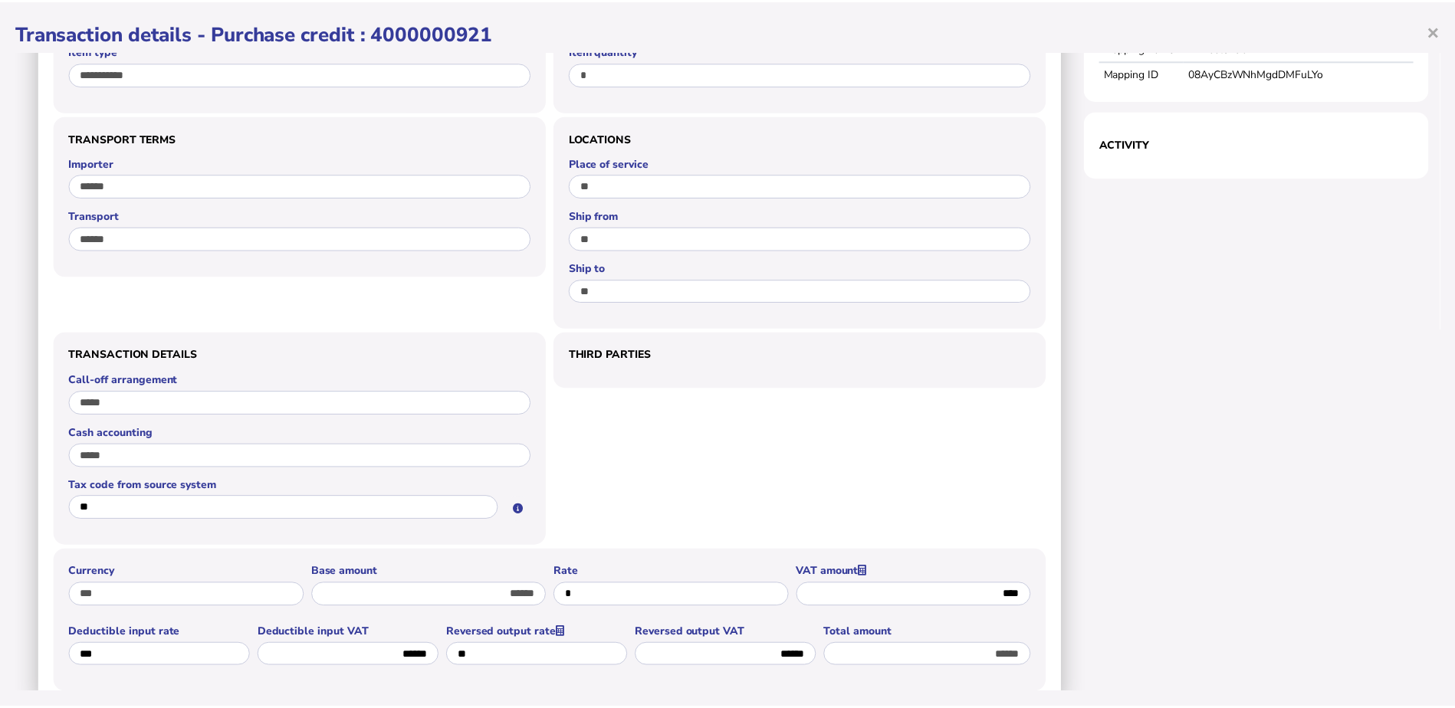
scroll to position [938, 0]
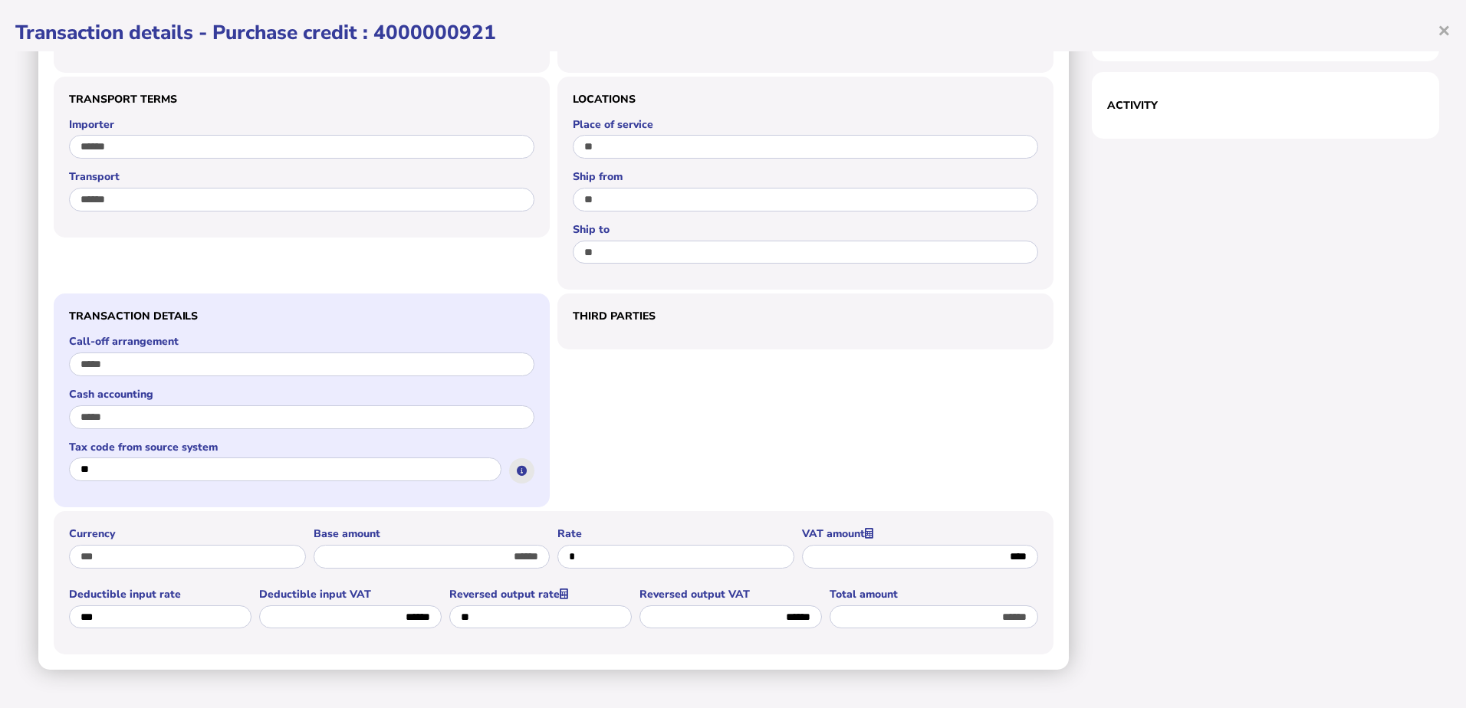
click at [517, 471] on icon at bounding box center [522, 471] width 10 height 10
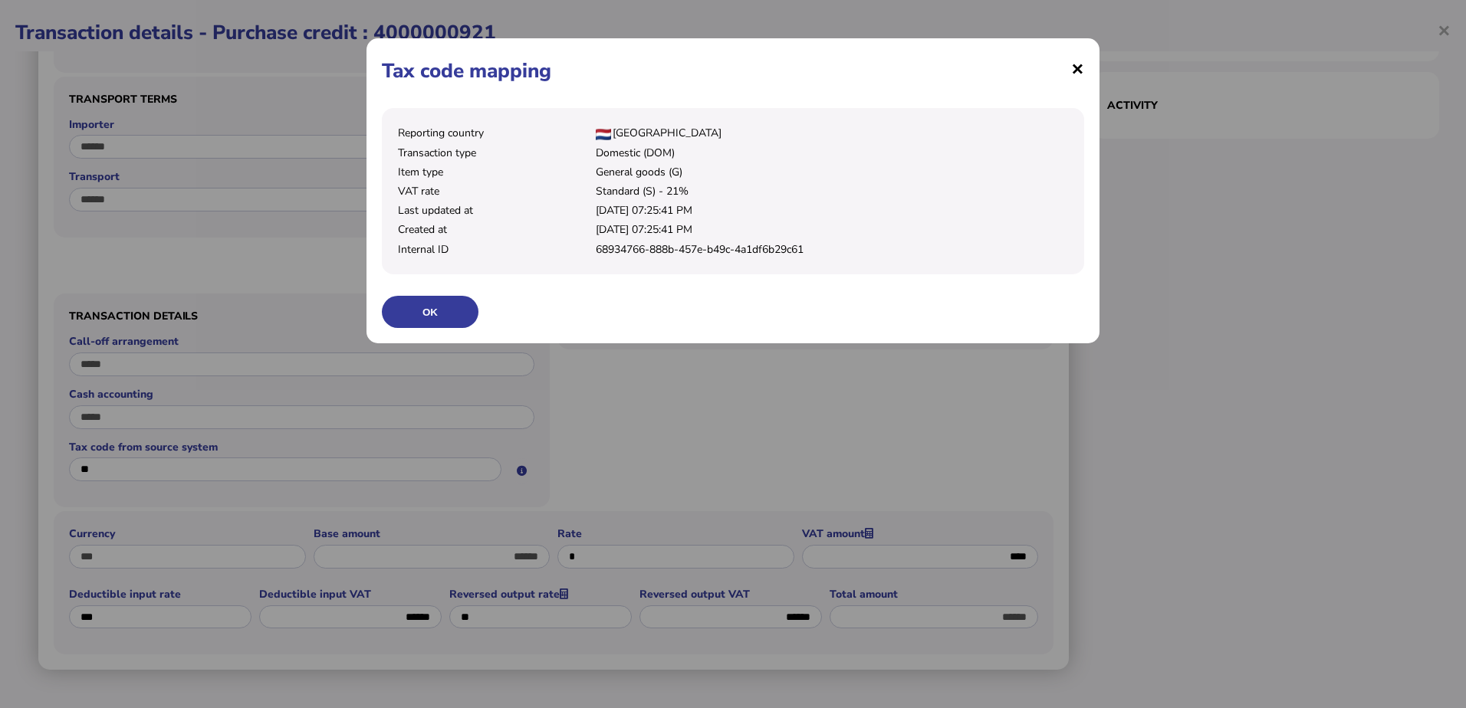
click at [1081, 70] on span "×" at bounding box center [1077, 68] width 13 height 29
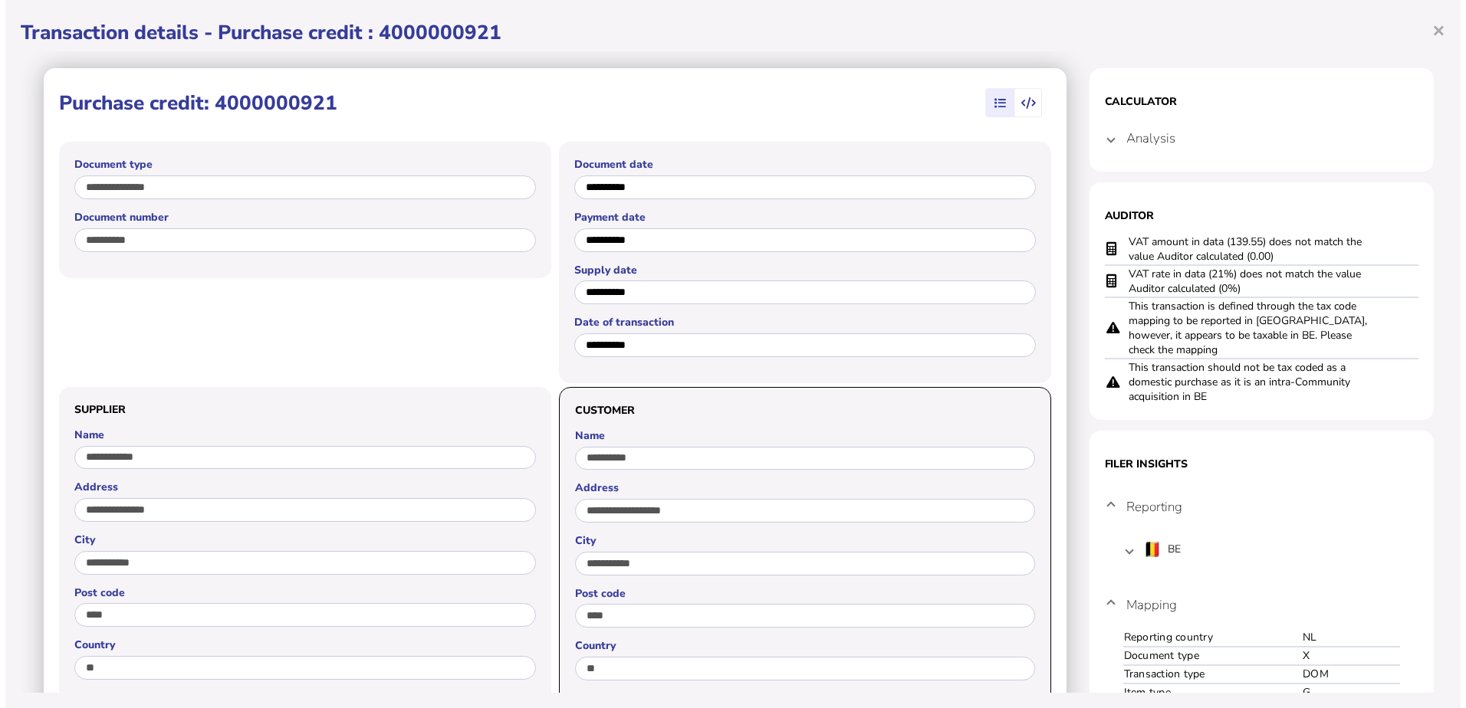
scroll to position [0, 0]
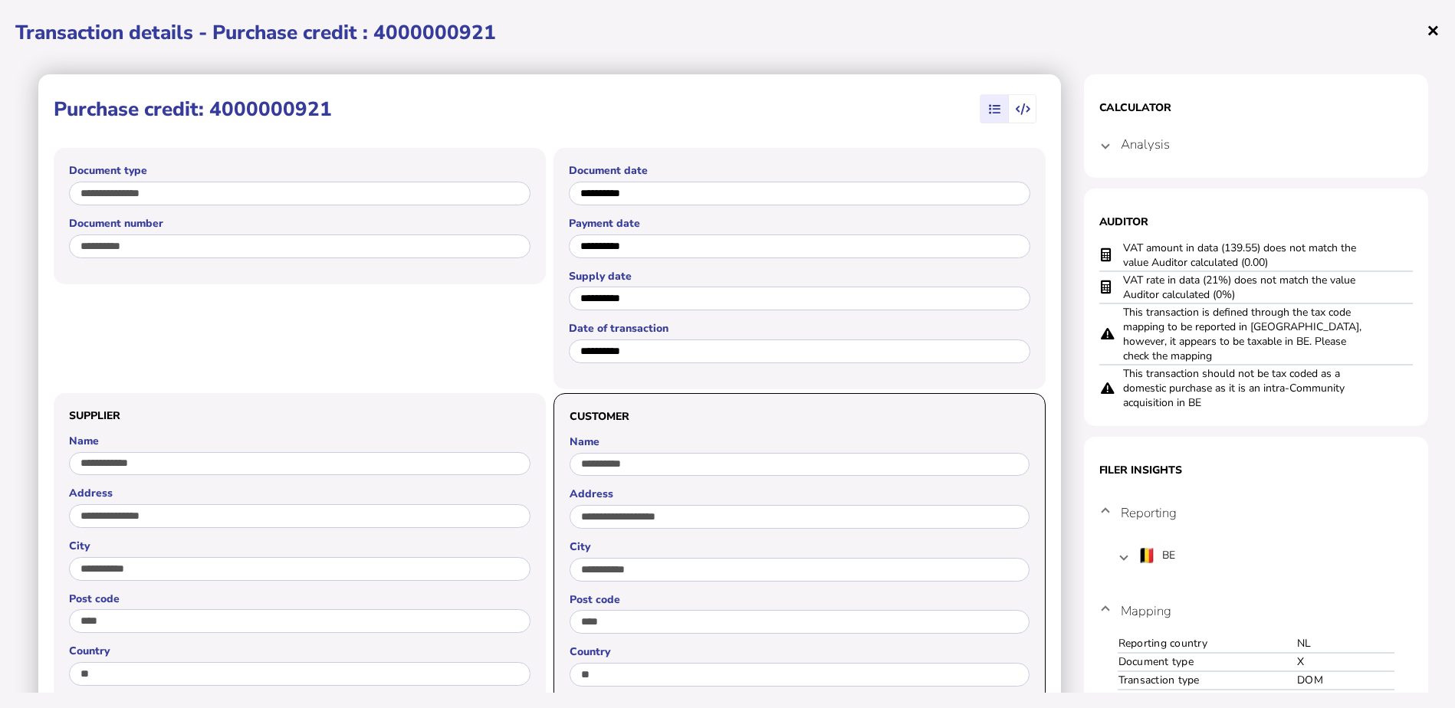
click at [1436, 28] on span "×" at bounding box center [1433, 29] width 13 height 29
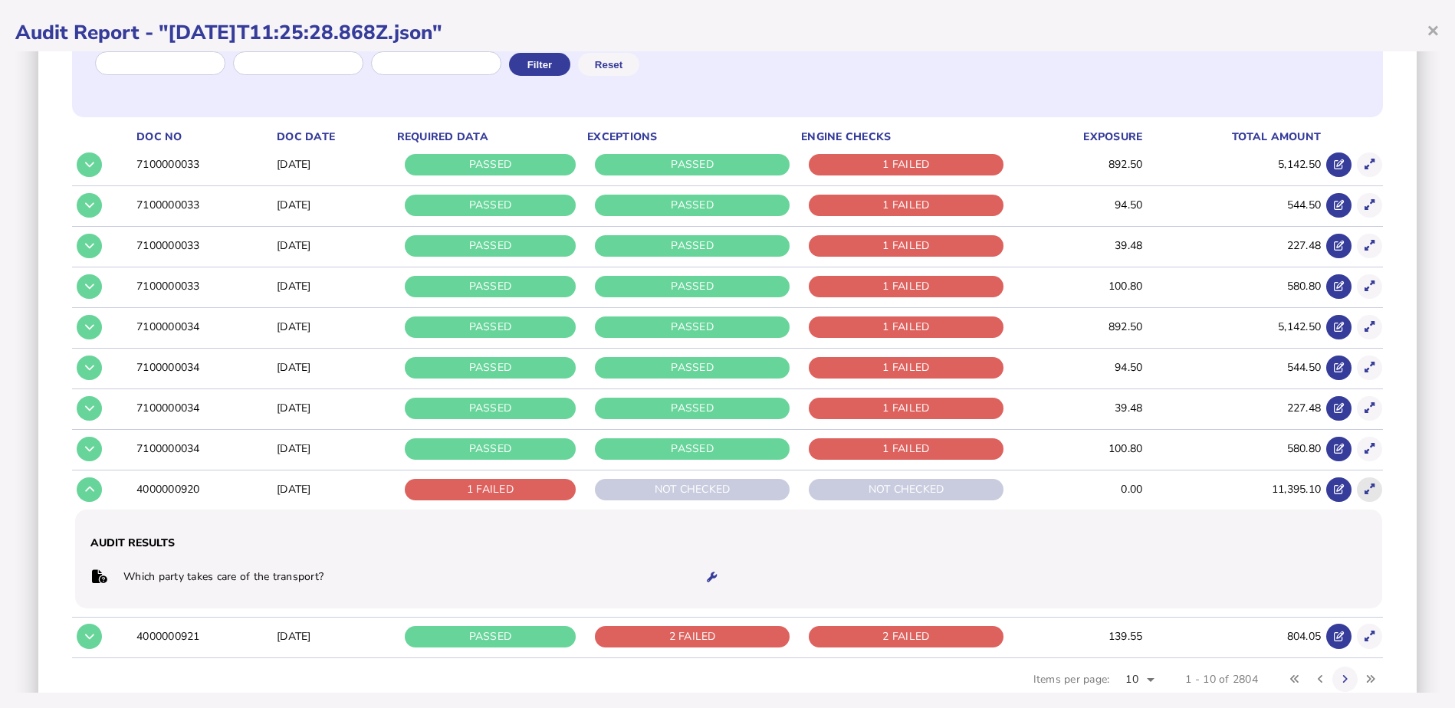
click at [1369, 489] on button at bounding box center [1369, 490] width 25 height 25
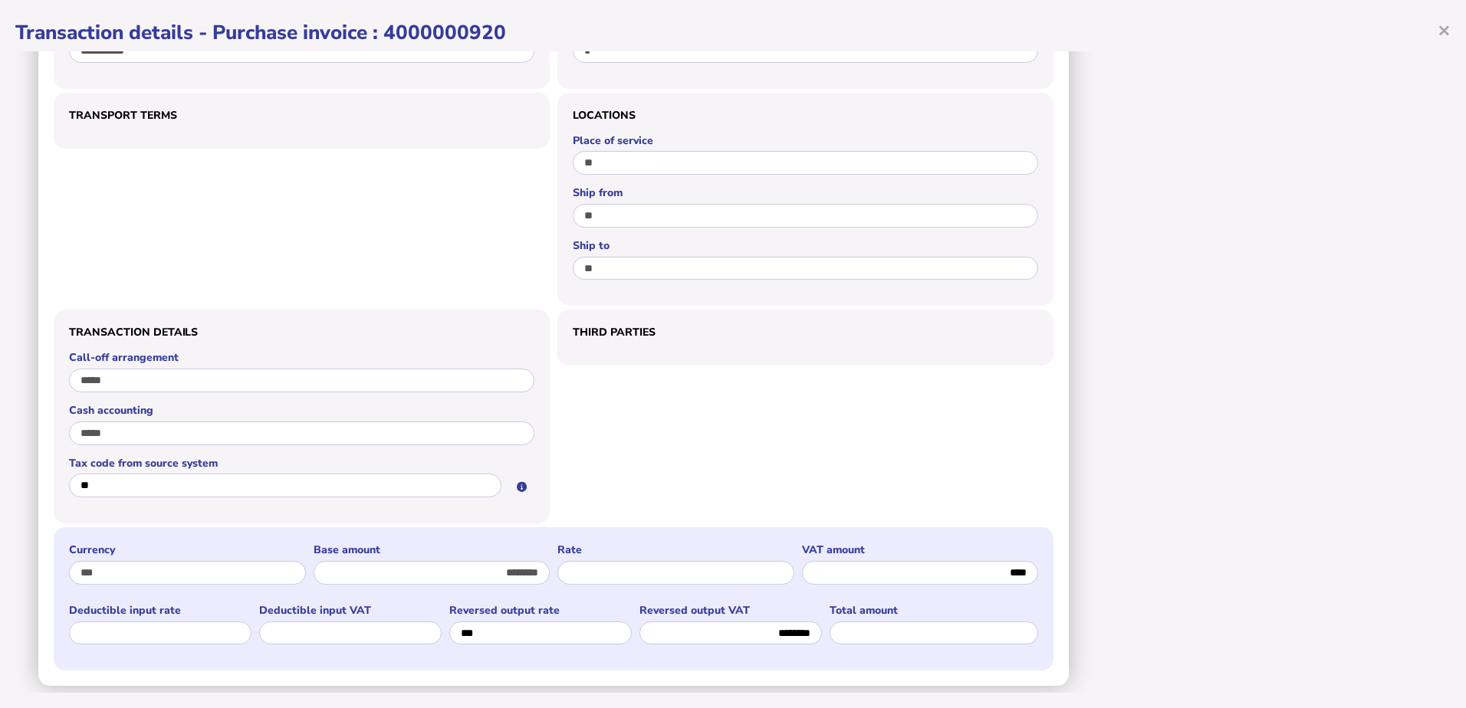
scroll to position [937, 0]
